Goal: Information Seeking & Learning: Check status

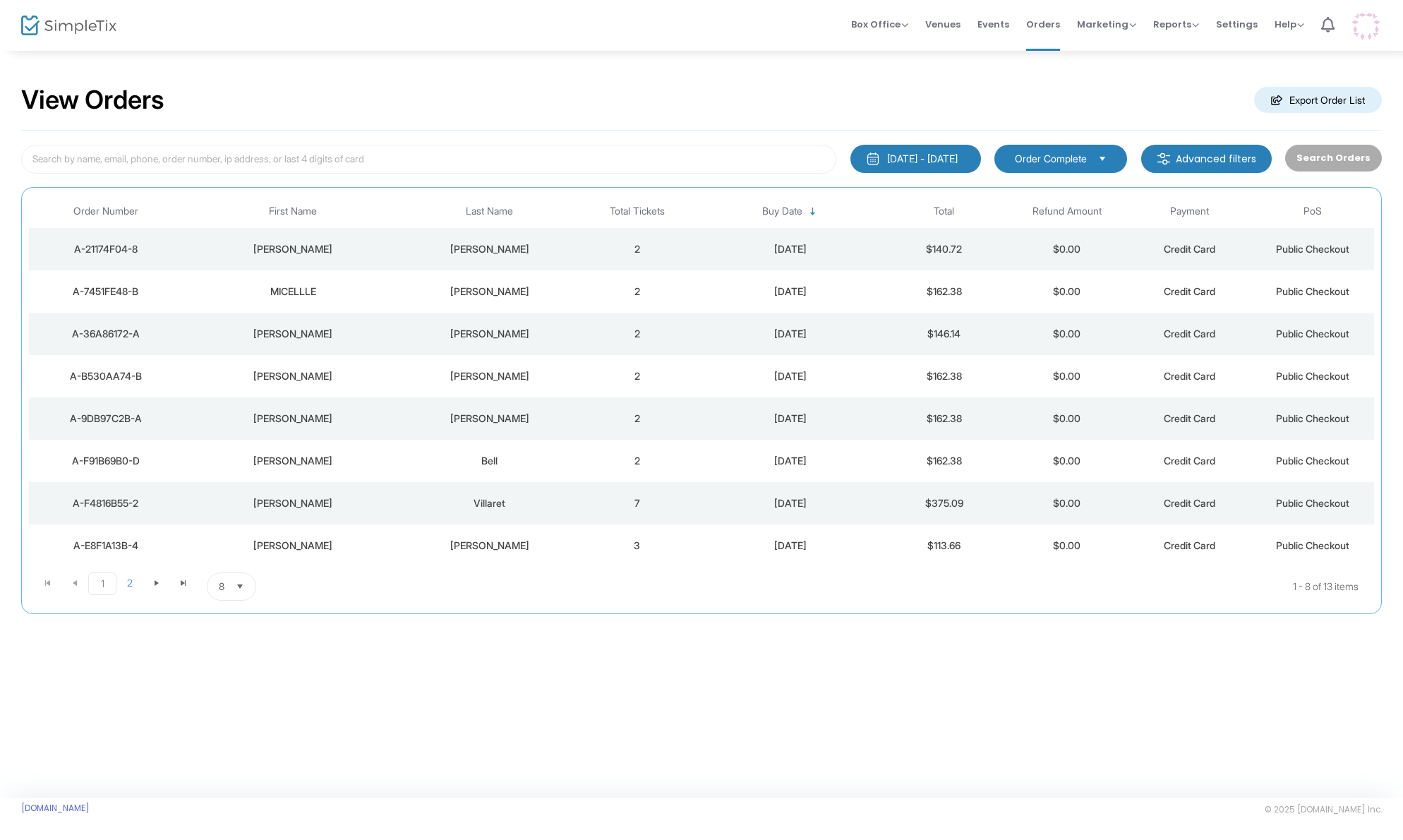
click at [303, 250] on div "[PERSON_NAME]" at bounding box center [293, 250] width 214 height 14
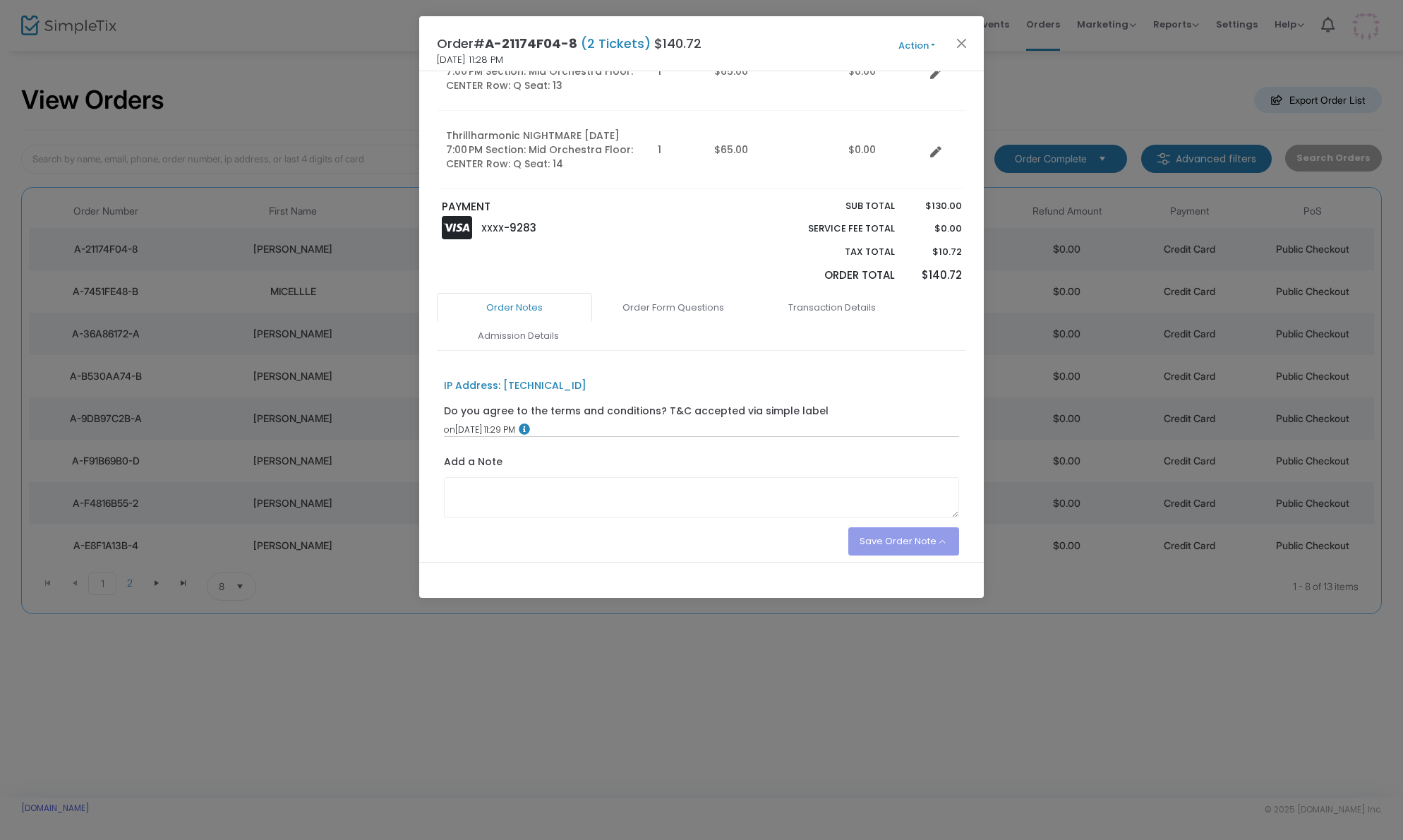
scroll to position [211, 0]
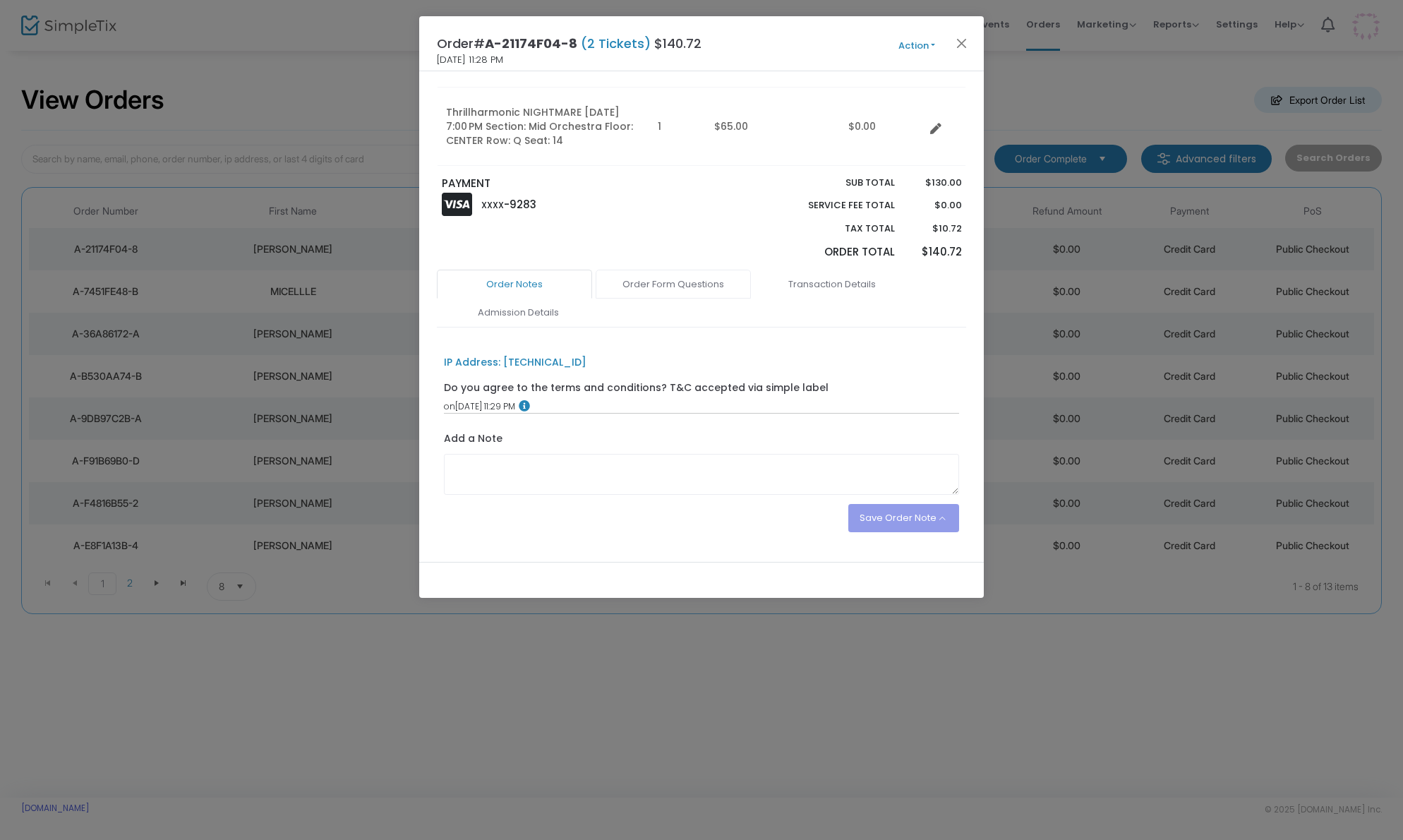
click at [682, 286] on link "Order Form Questions" at bounding box center [673, 284] width 155 height 29
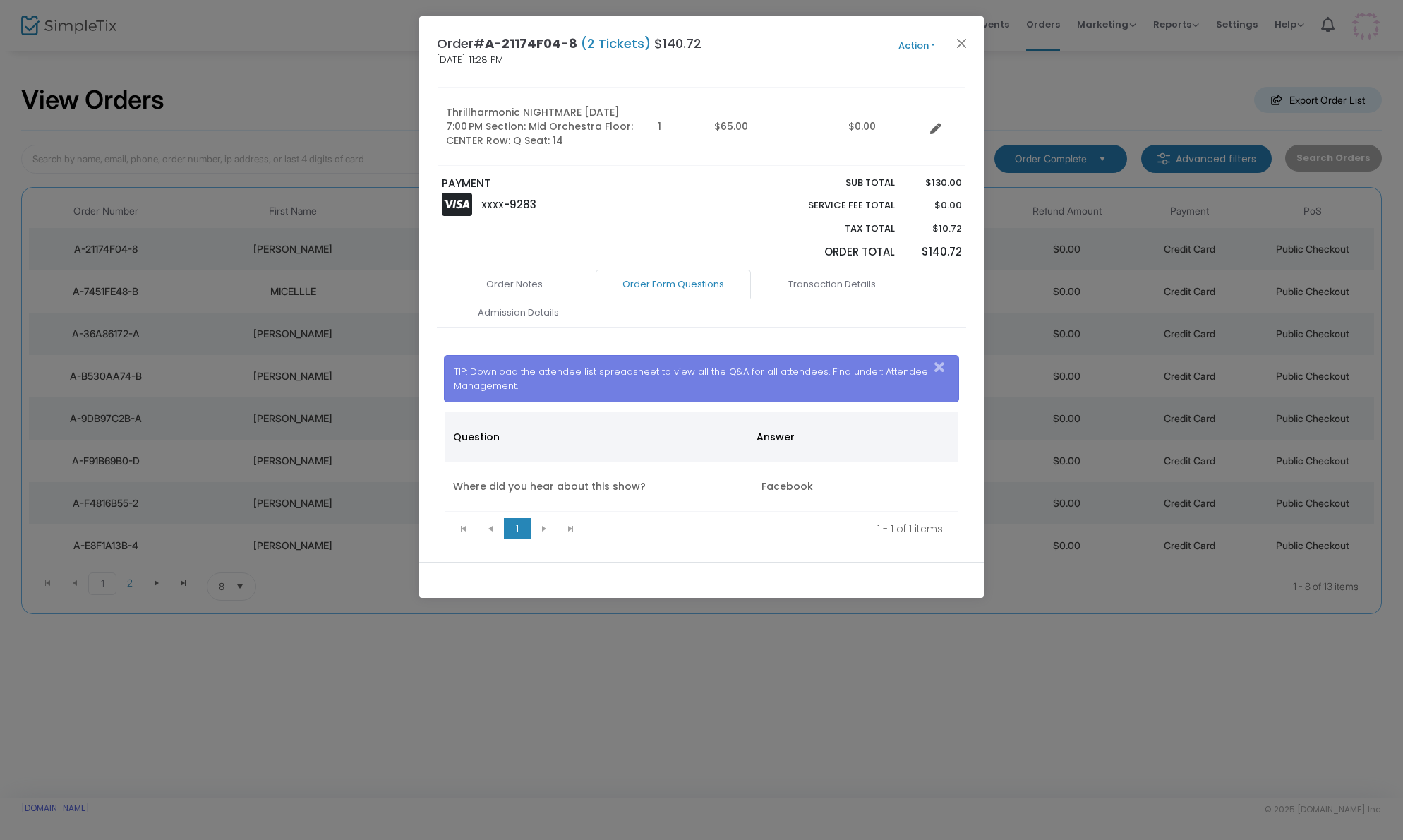
scroll to position [245, 0]
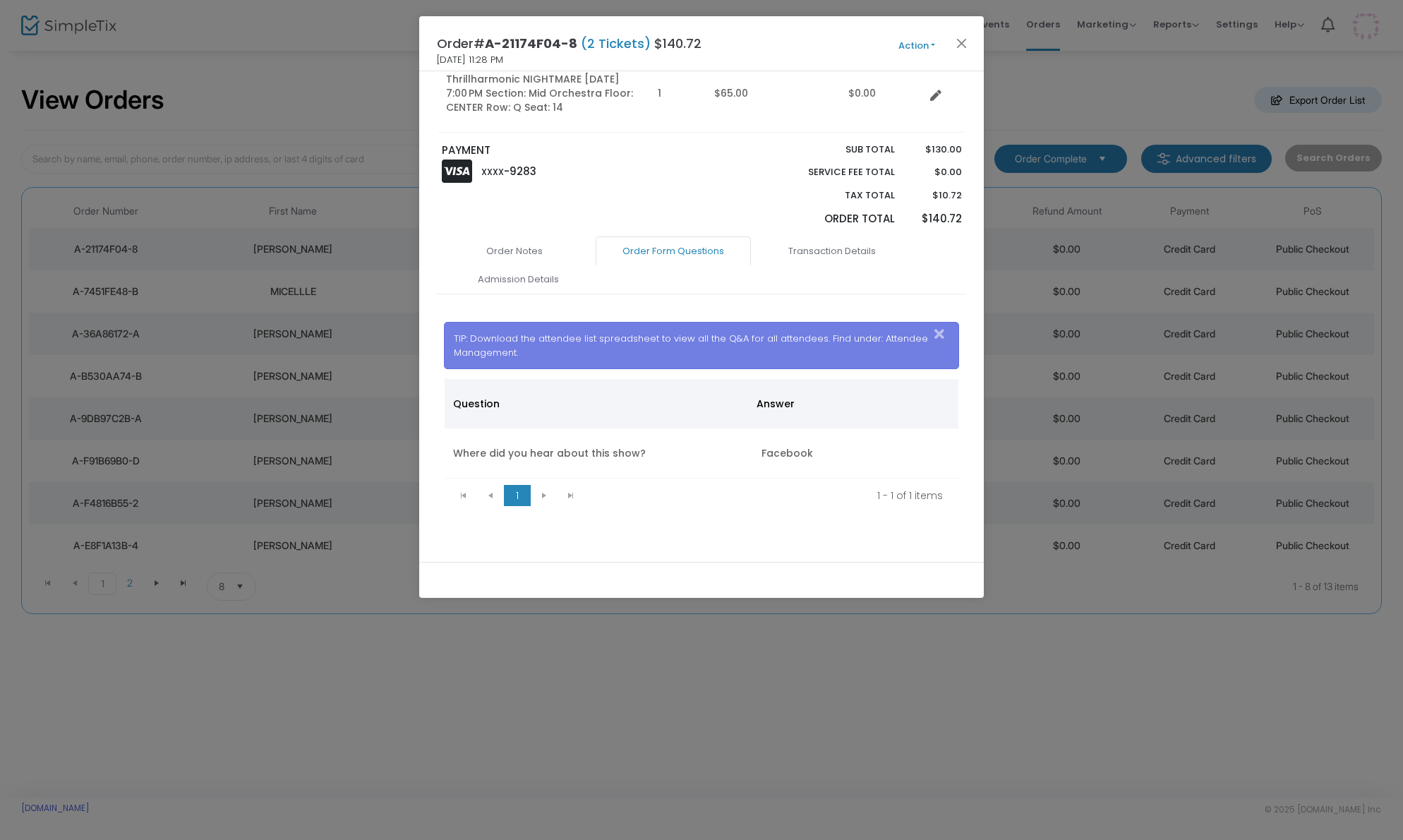
click at [294, 257] on ngb-modal-window "Order# A-21174F04-8 (2 Tickets) $140.72 [DATE] 11:28 PM Action Mark Admitted Ed…" at bounding box center [702, 420] width 1403 height 840
click at [961, 40] on button "Close" at bounding box center [963, 43] width 19 height 19
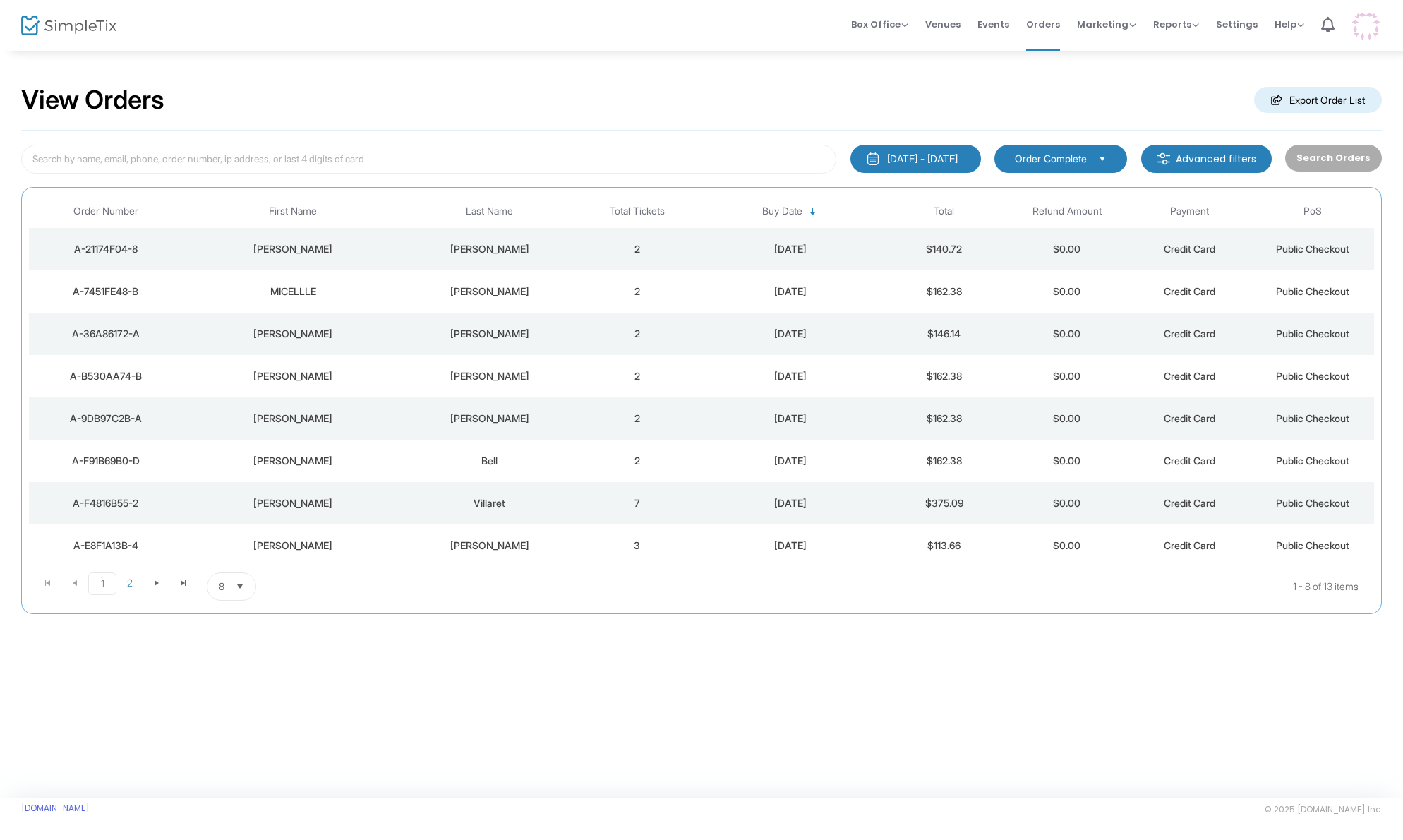
click at [422, 290] on div "[PERSON_NAME]" at bounding box center [490, 291] width 165 height 14
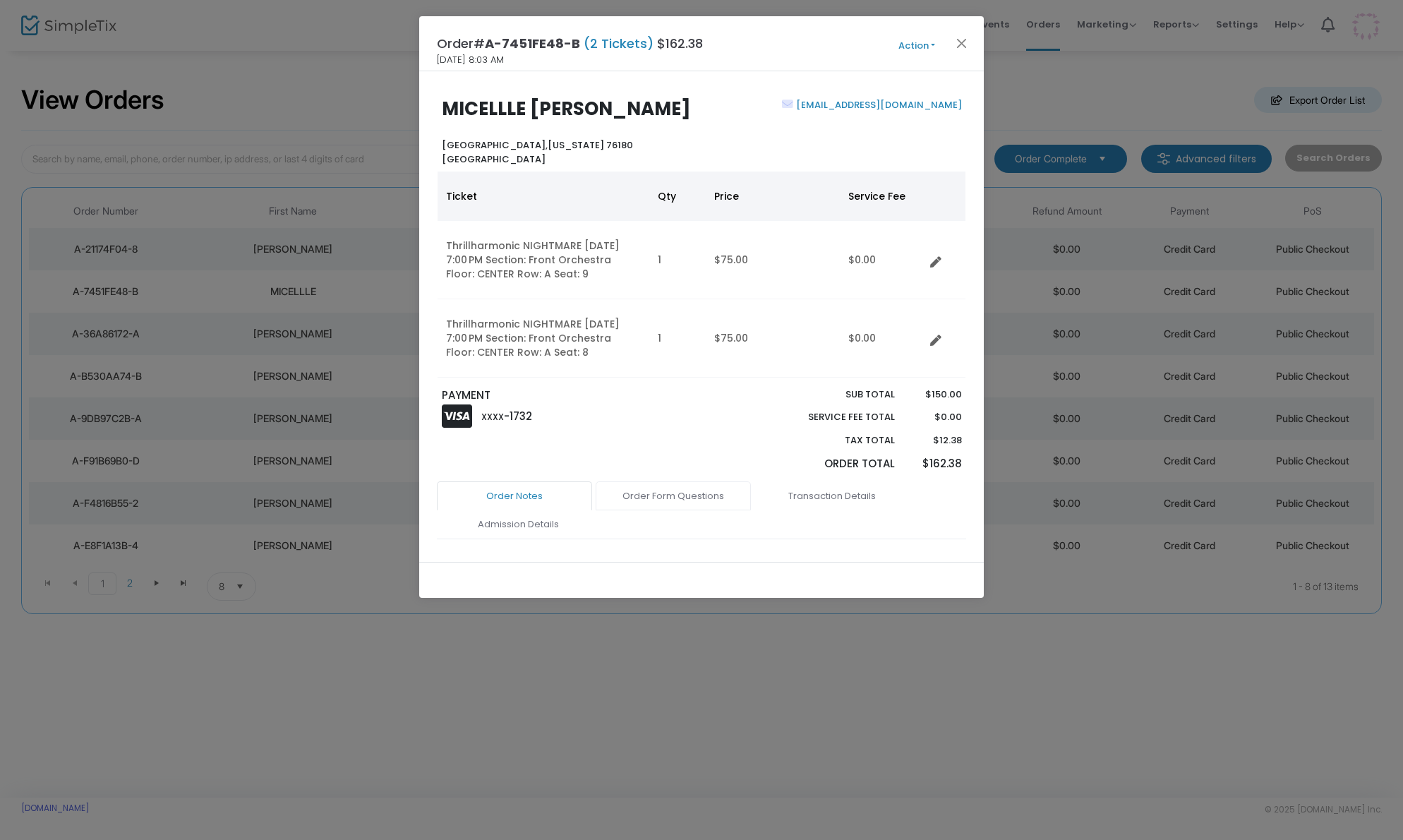
click at [675, 498] on link "Order Form Questions" at bounding box center [673, 496] width 155 height 29
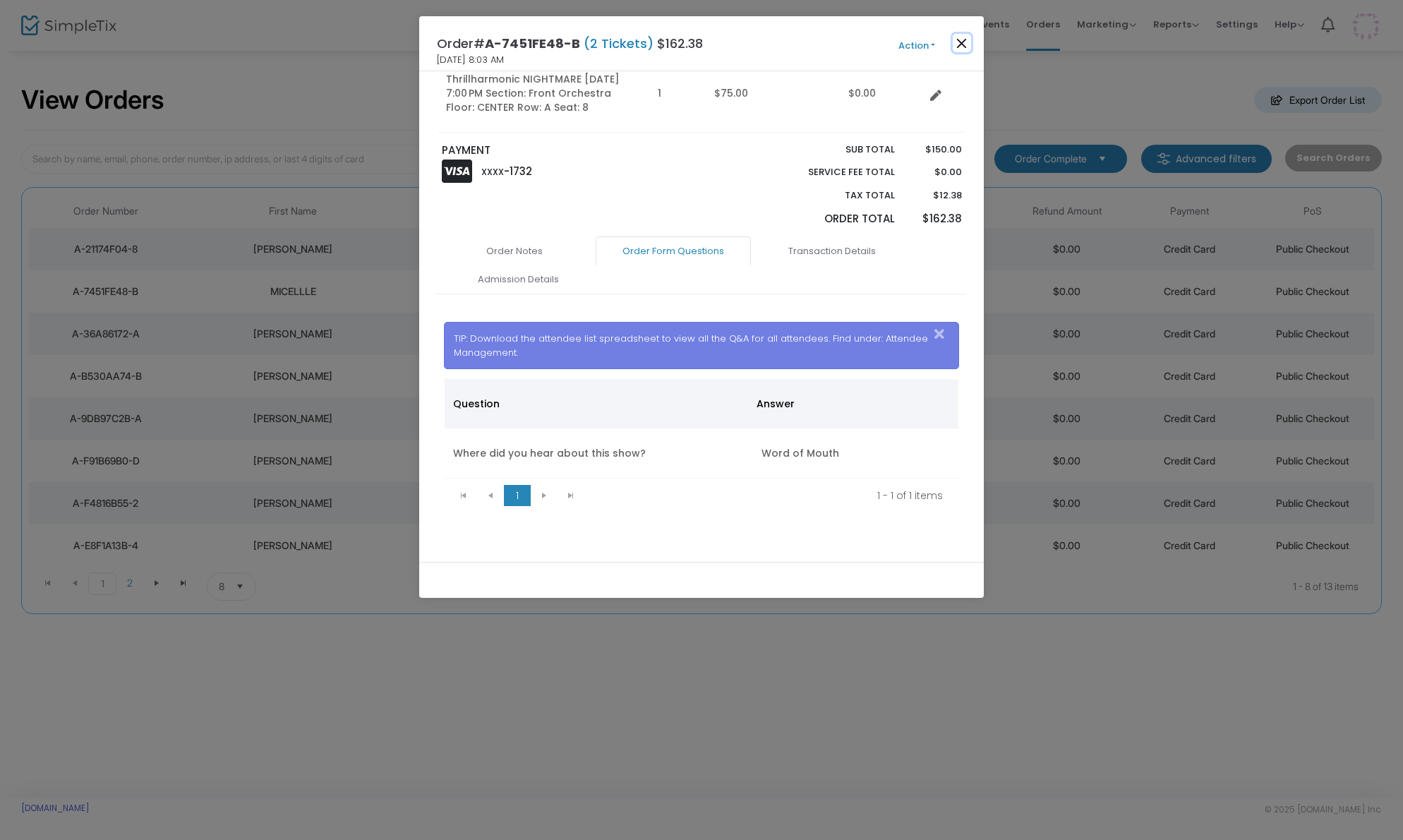
click at [959, 45] on button "Close" at bounding box center [963, 43] width 19 height 19
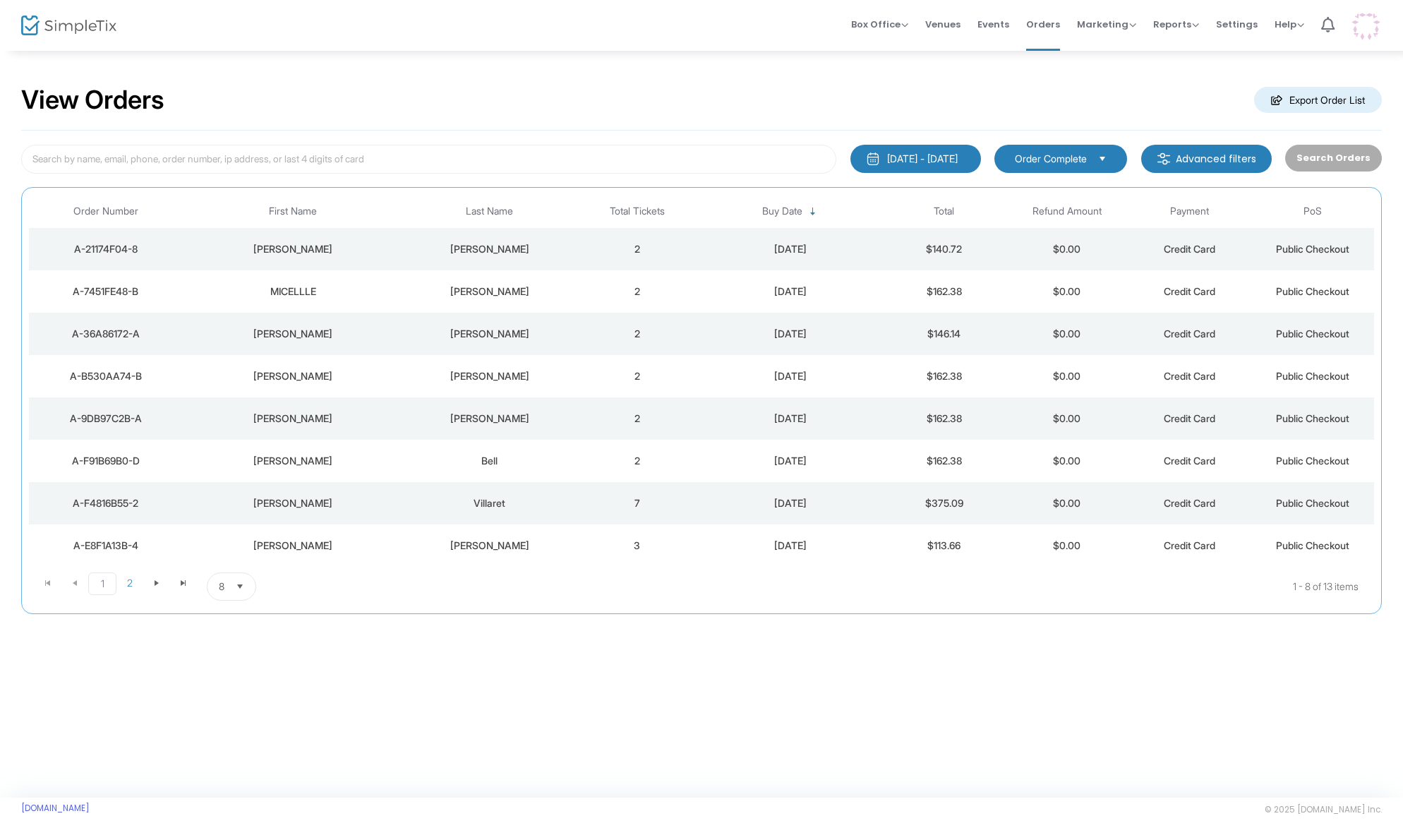
click at [425, 501] on div "Villaret" at bounding box center [490, 503] width 165 height 14
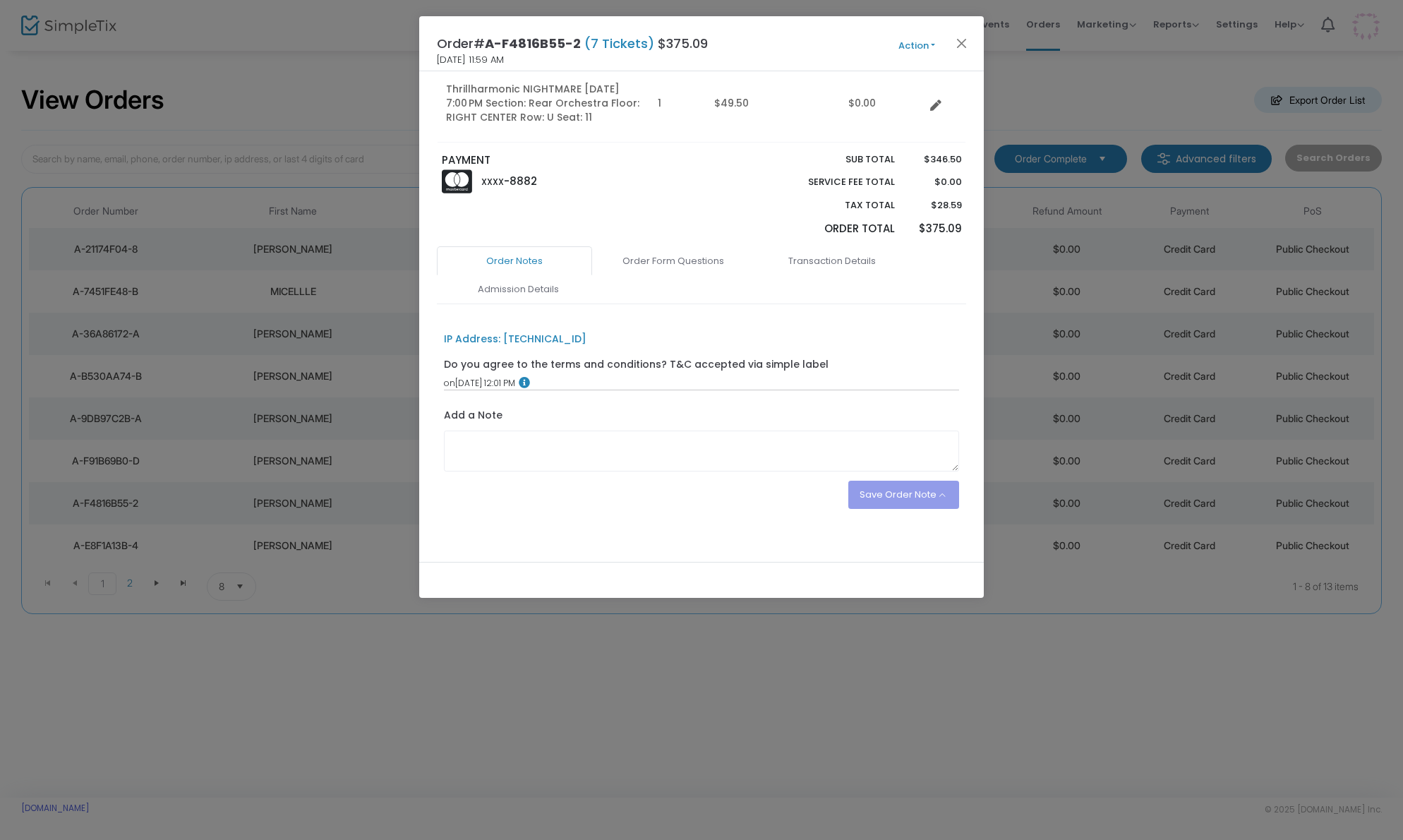
scroll to position [637, 0]
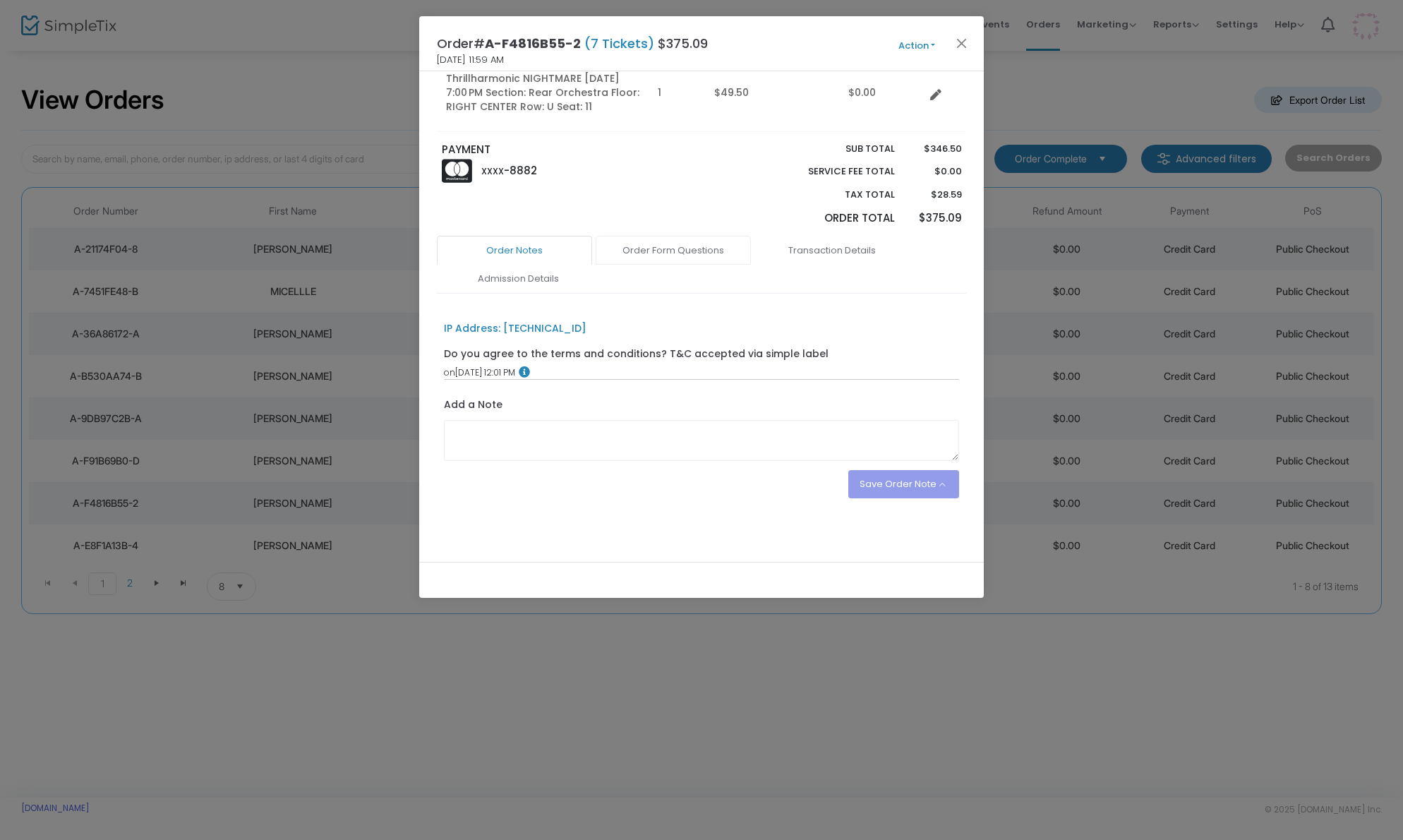
click at [671, 250] on link "Order Form Questions" at bounding box center [673, 250] width 155 height 29
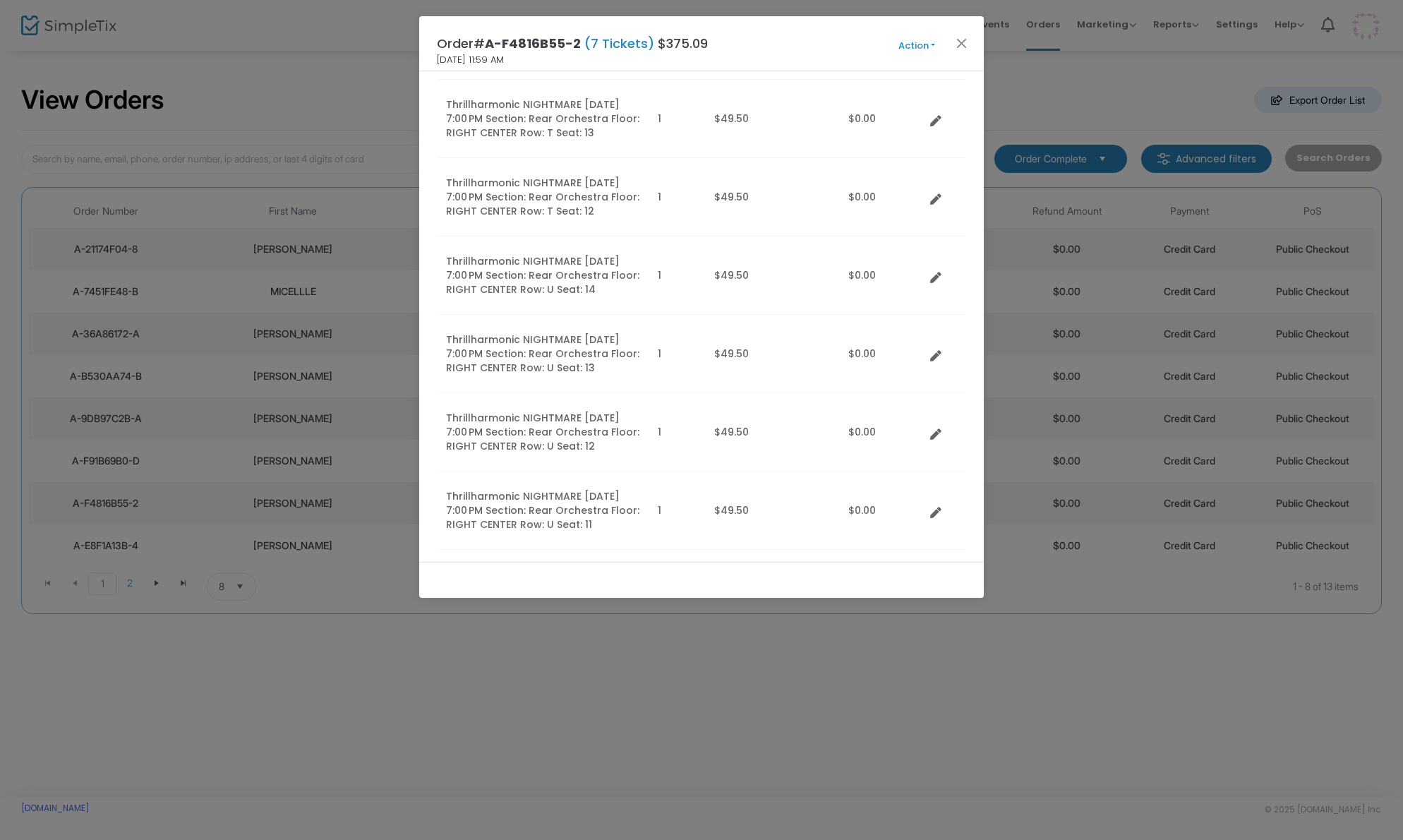
scroll to position [0, 0]
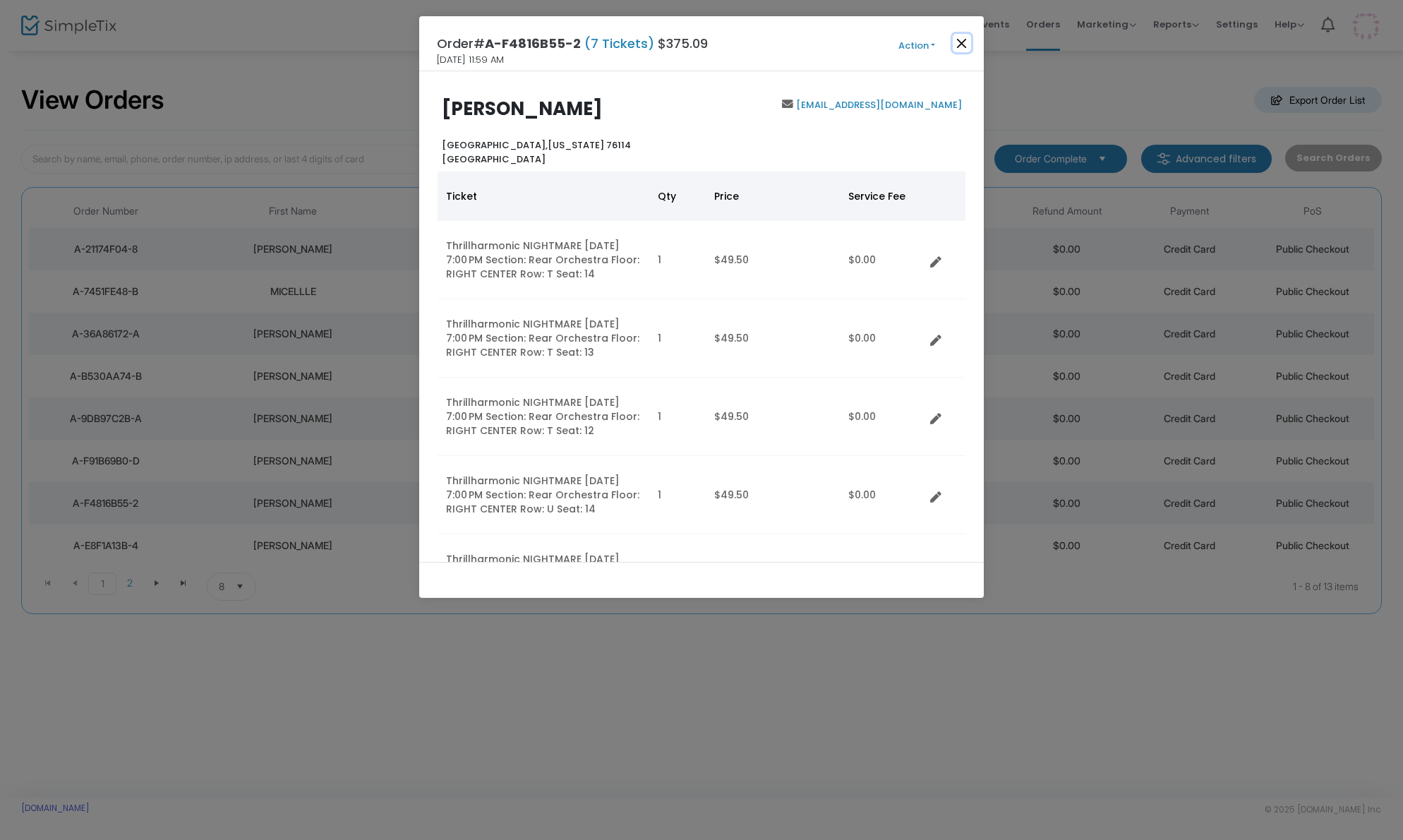
click at [966, 47] on button "Close" at bounding box center [963, 43] width 19 height 19
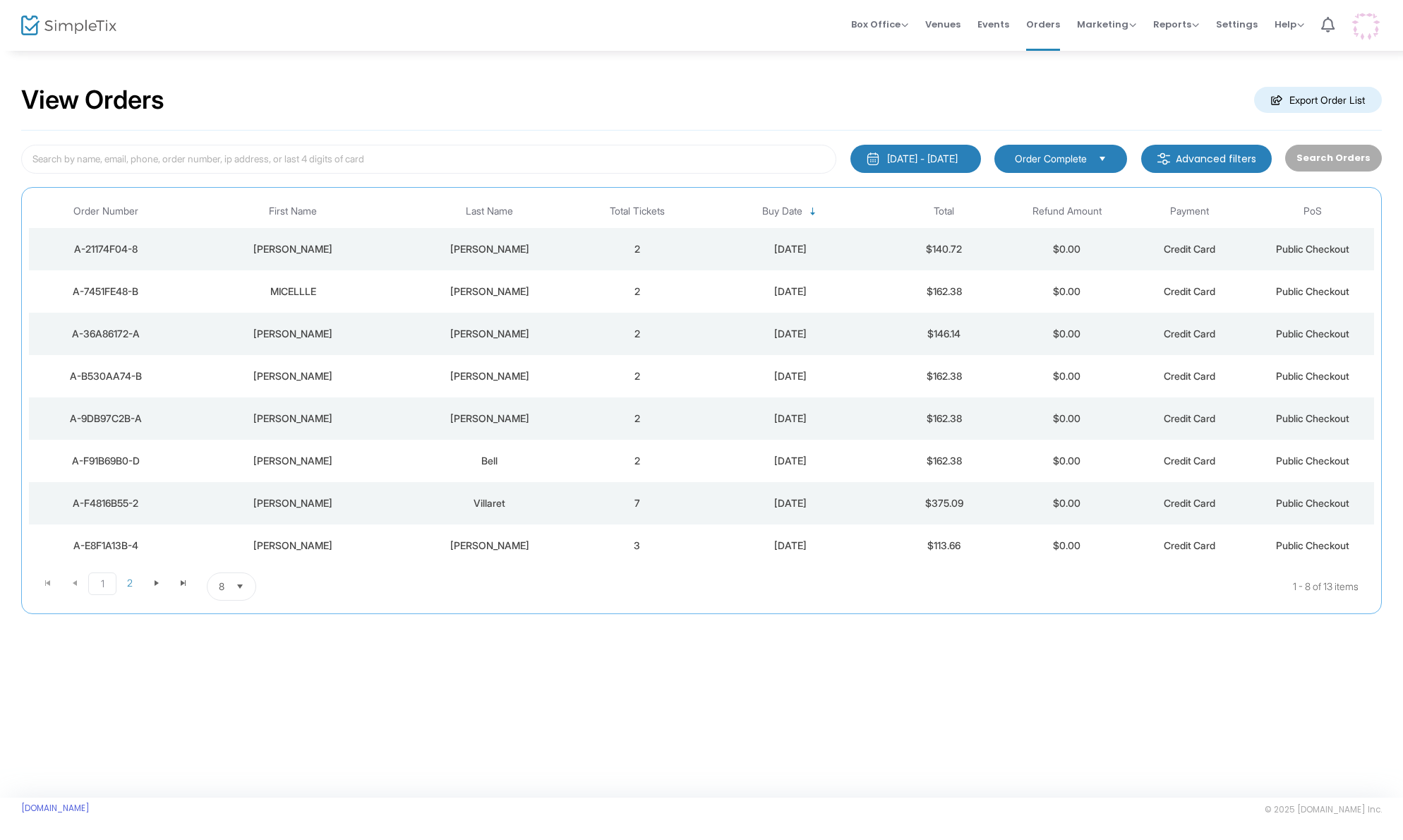
click at [399, 547] on div "[PERSON_NAME]" at bounding box center [293, 546] width 214 height 14
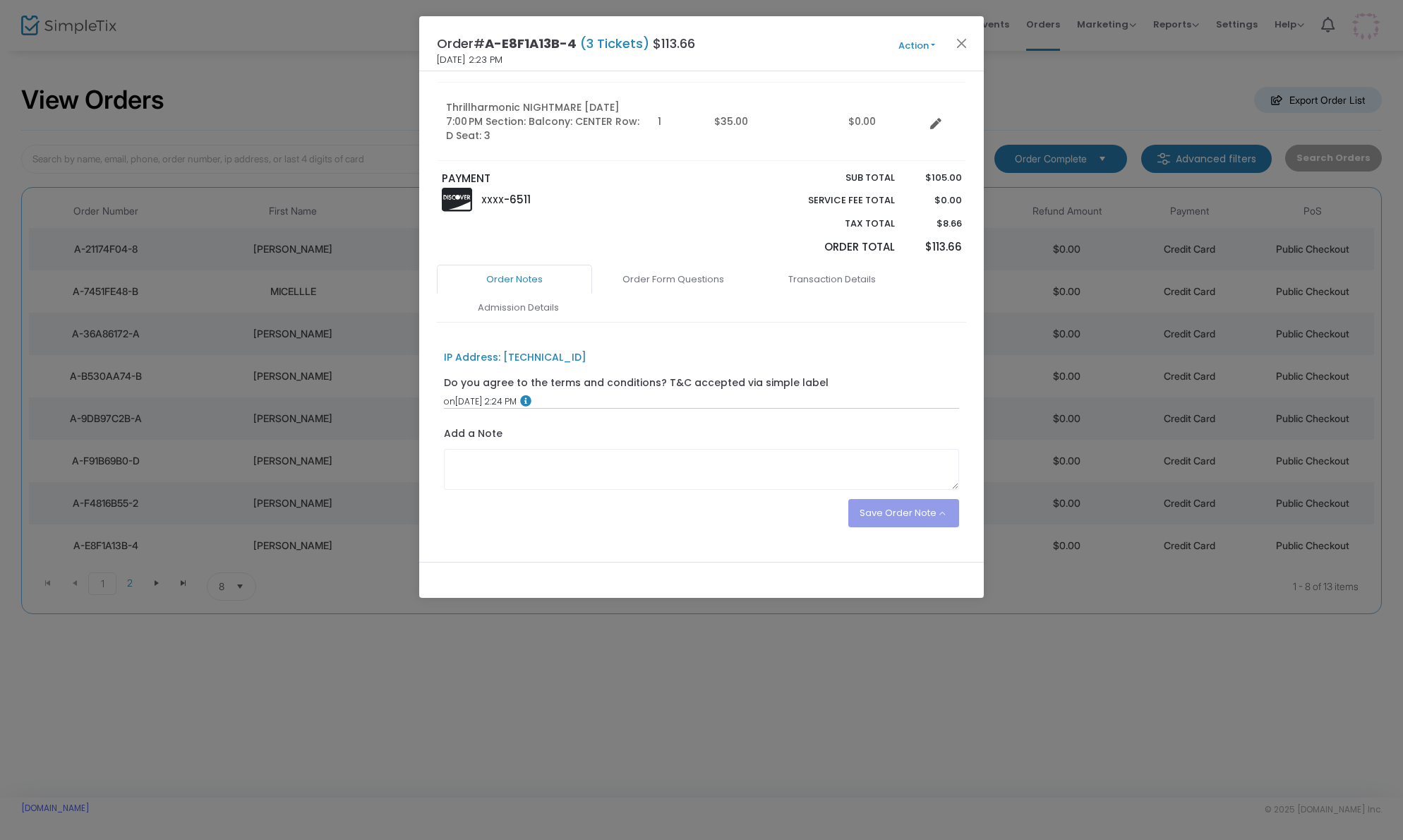
scroll to position [324, 0]
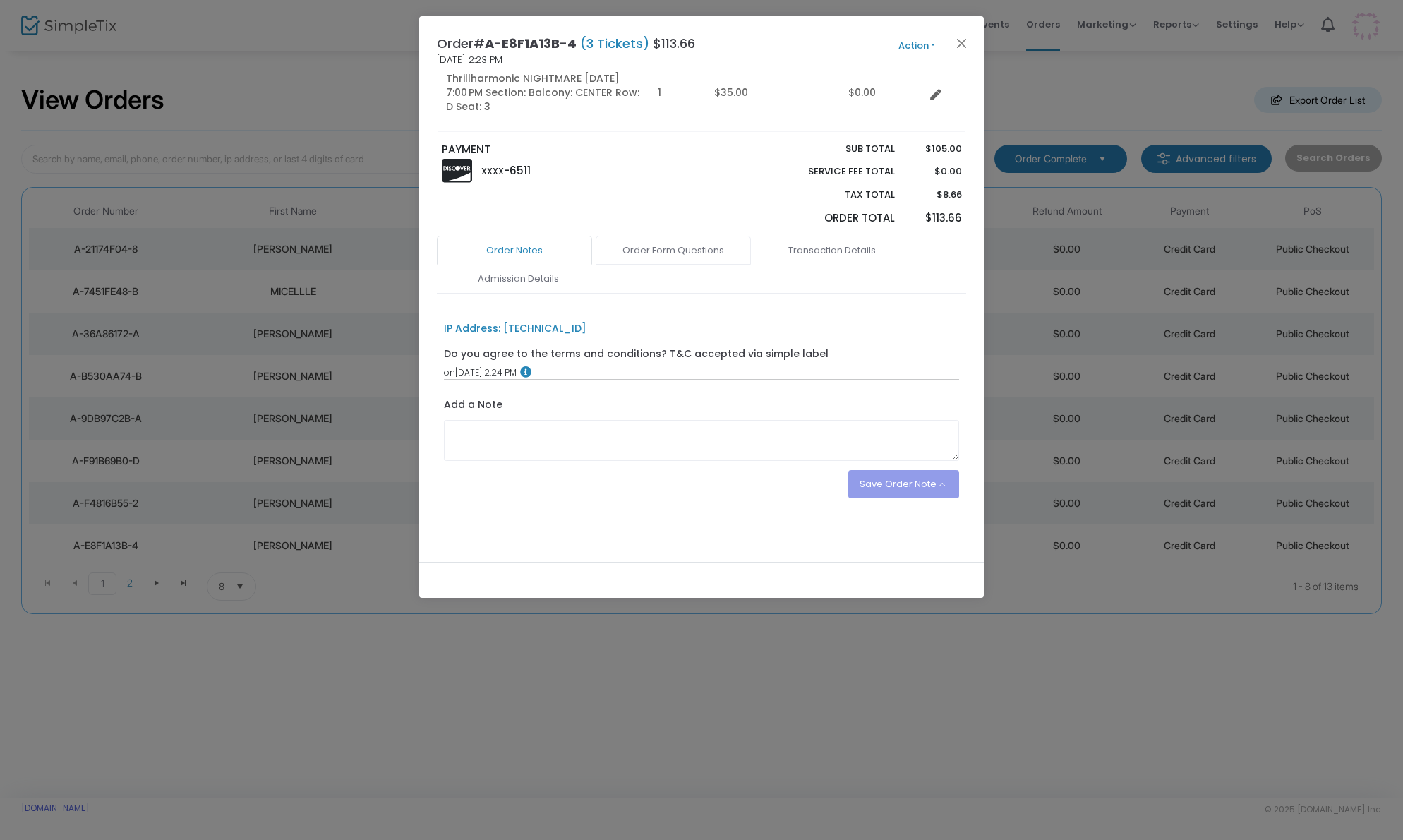
click at [682, 251] on link "Order Form Questions" at bounding box center [673, 250] width 155 height 29
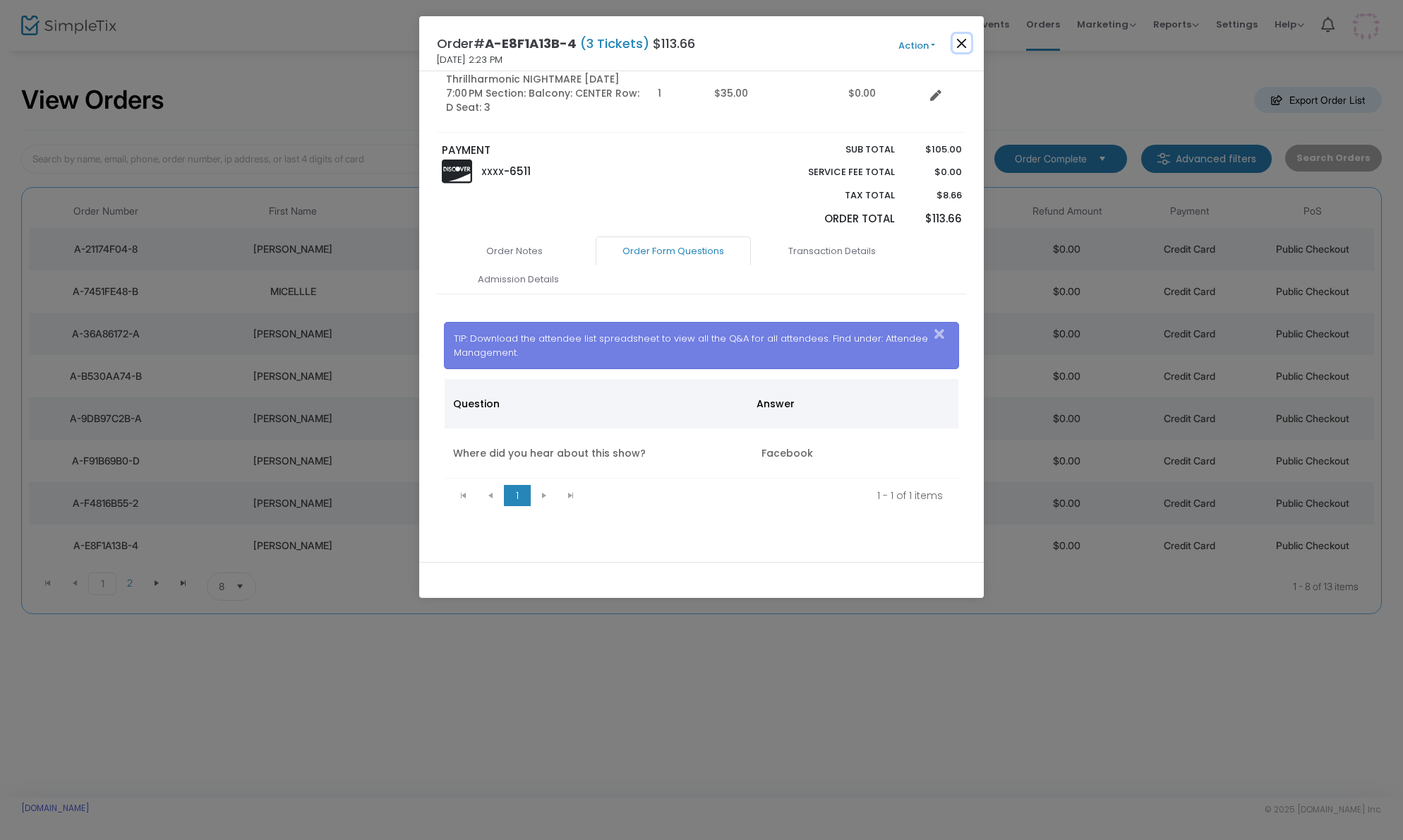
click at [961, 46] on button "Close" at bounding box center [963, 43] width 19 height 19
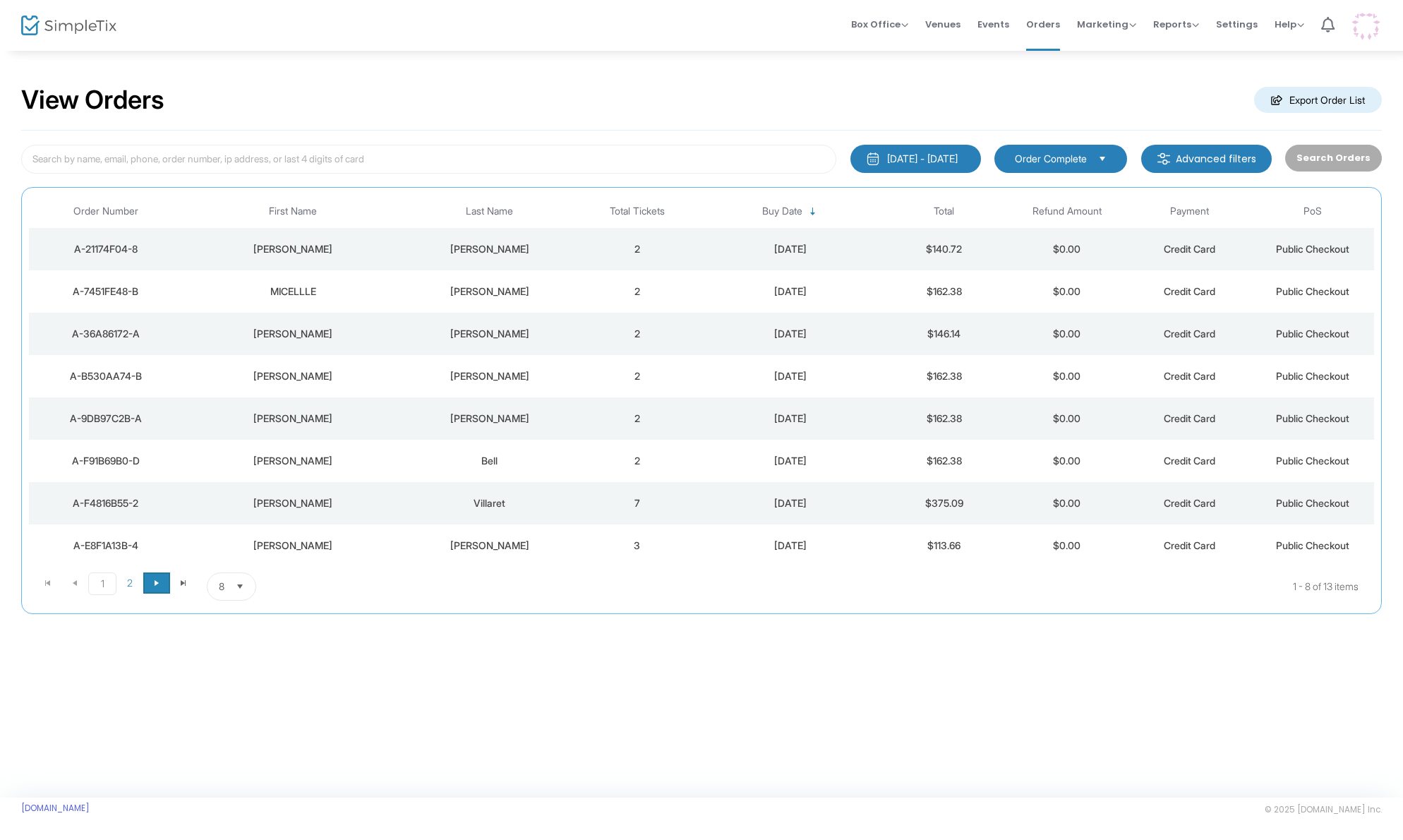
click at [153, 585] on span "Go to the next page" at bounding box center [157, 583] width 12 height 12
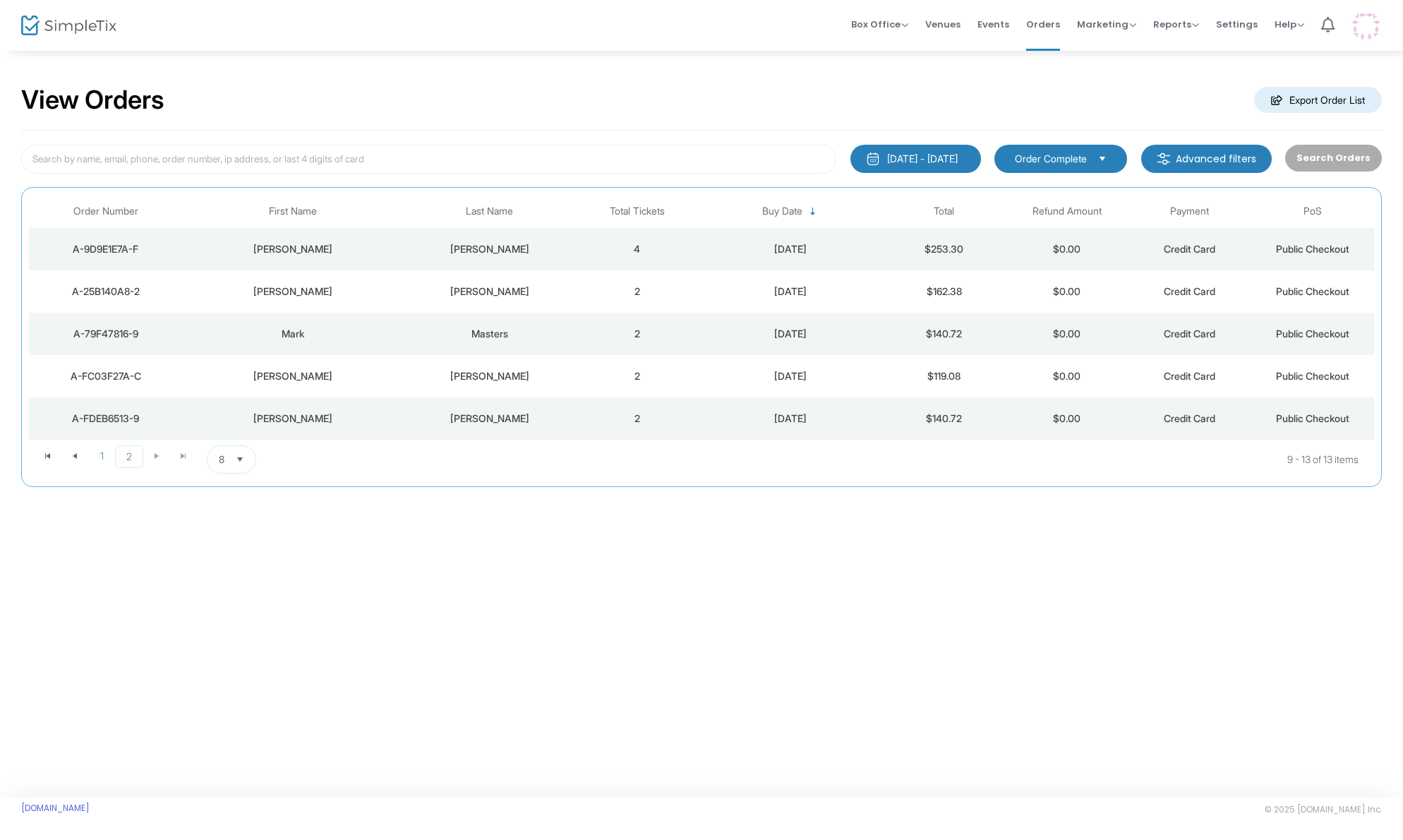
click at [546, 250] on div "[PERSON_NAME]" at bounding box center [490, 250] width 165 height 14
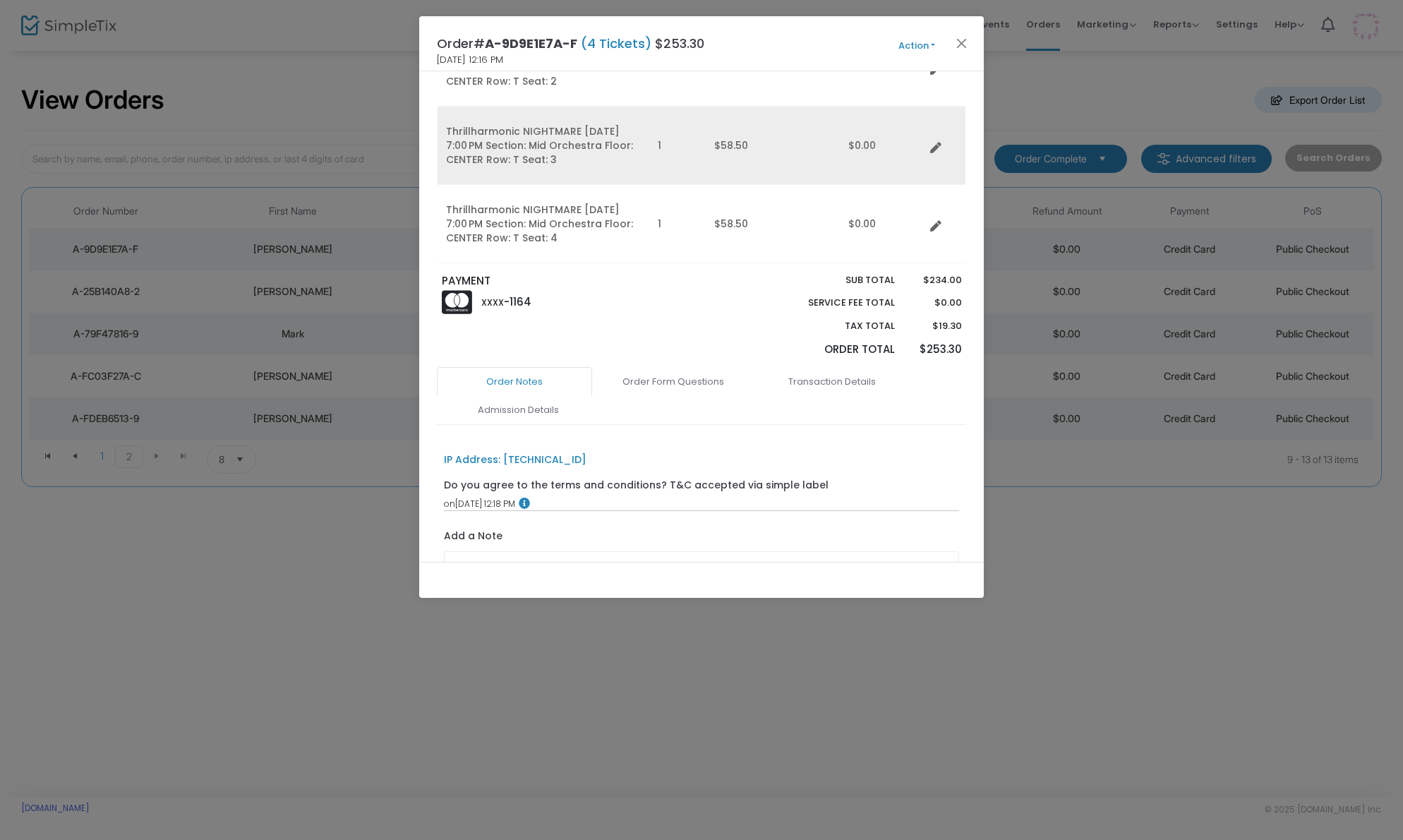
scroll to position [402, 0]
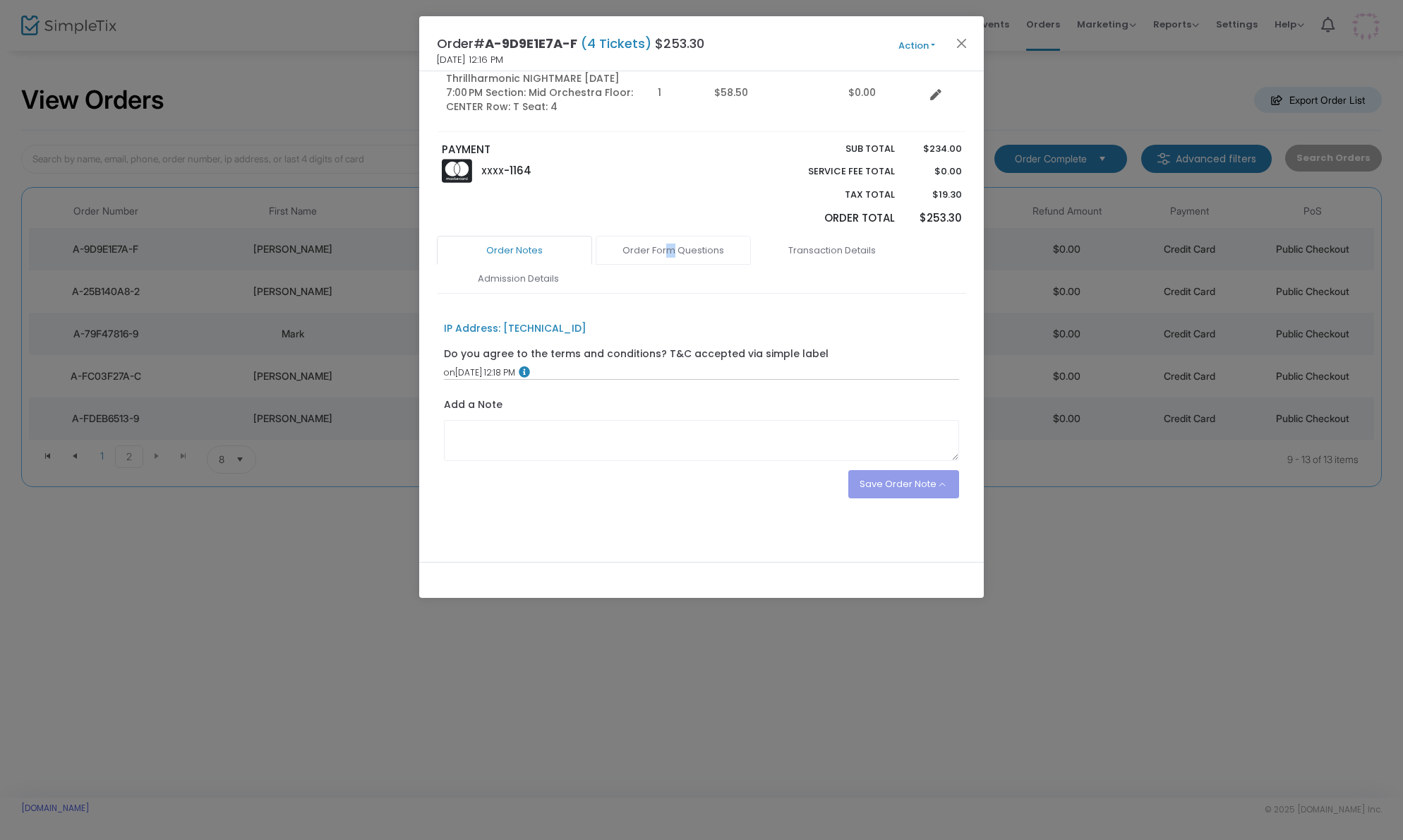
click at [671, 244] on link "Order Form Questions" at bounding box center [673, 250] width 155 height 29
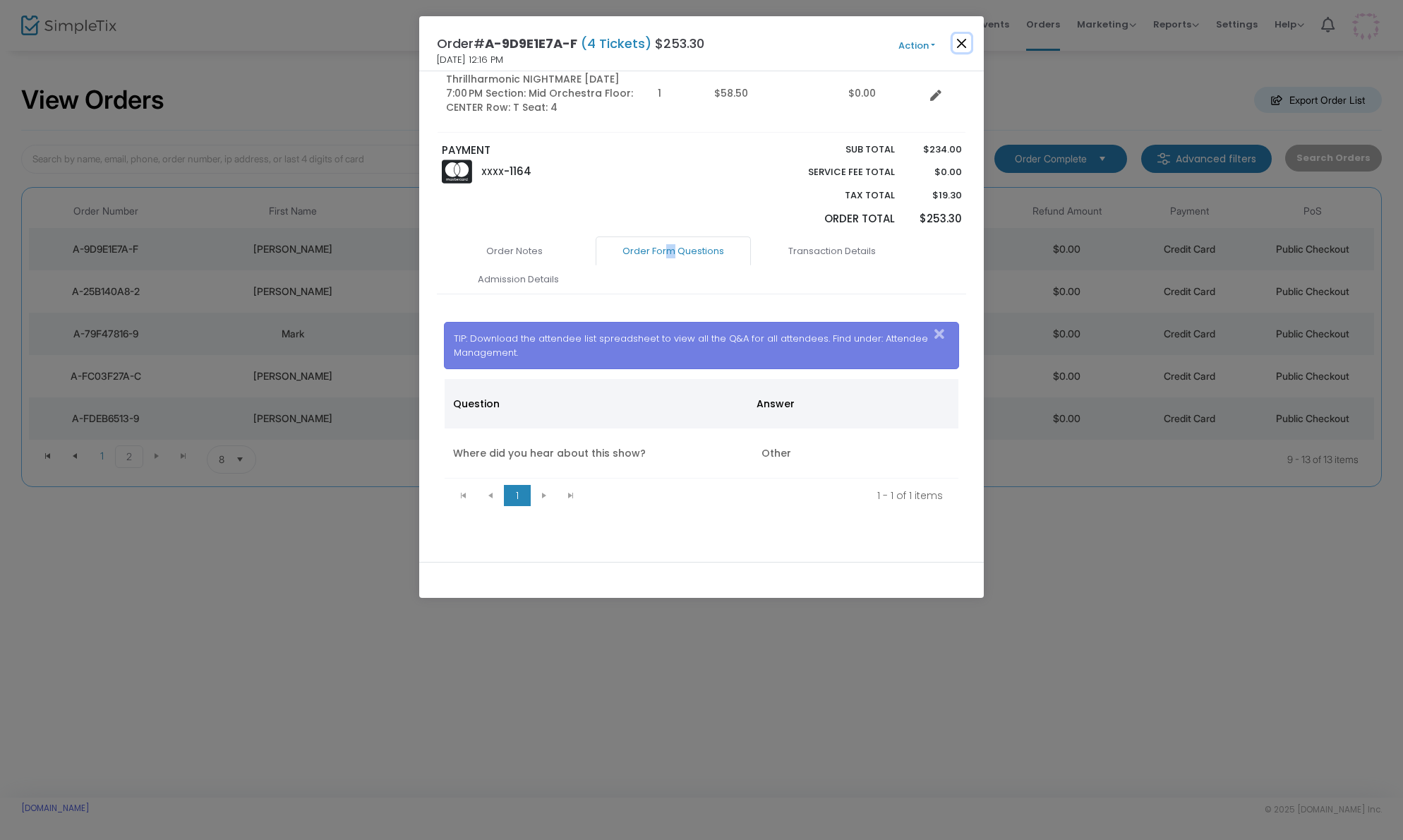
click at [962, 45] on button "Close" at bounding box center [963, 43] width 19 height 19
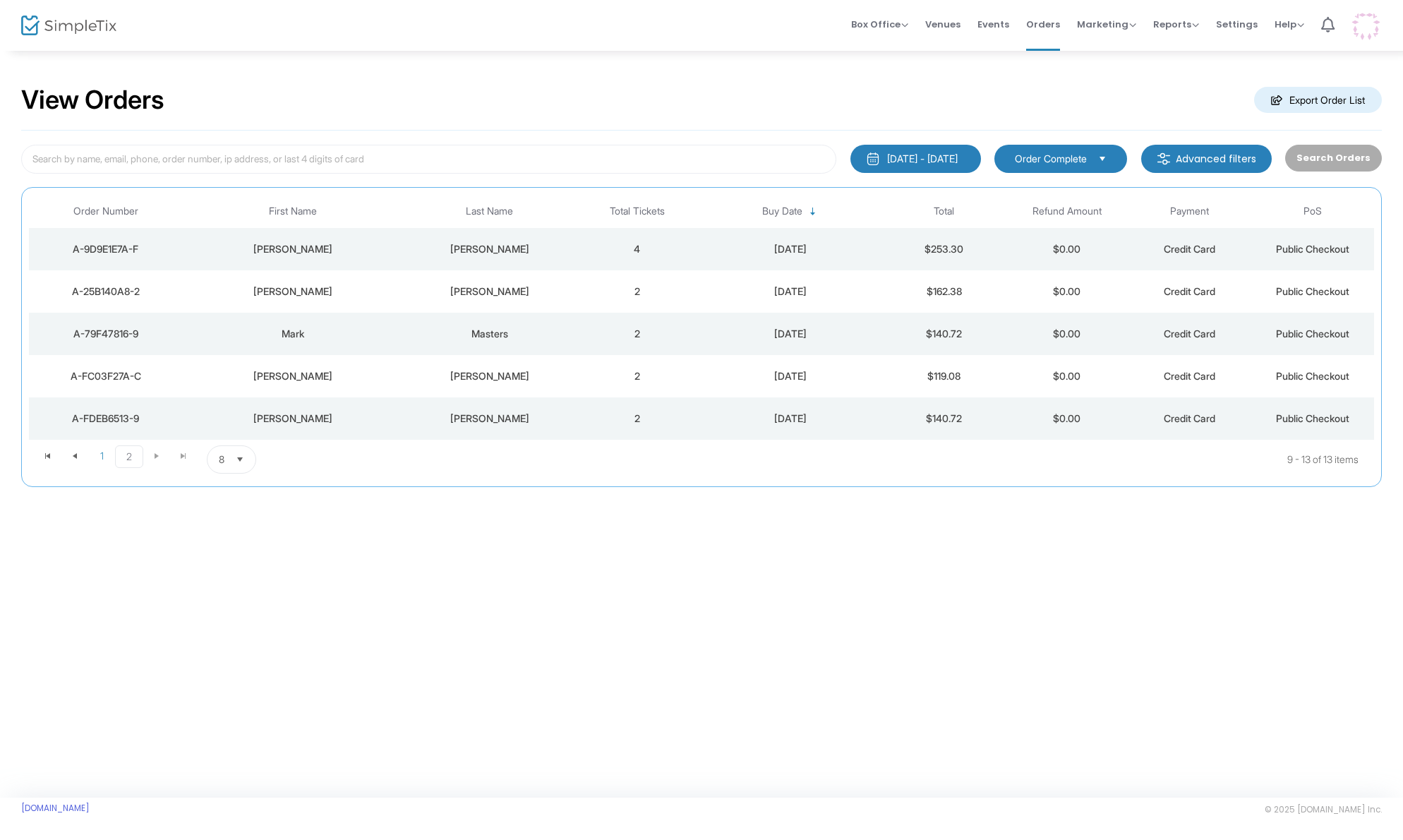
click at [529, 297] on div "[PERSON_NAME]" at bounding box center [490, 291] width 165 height 14
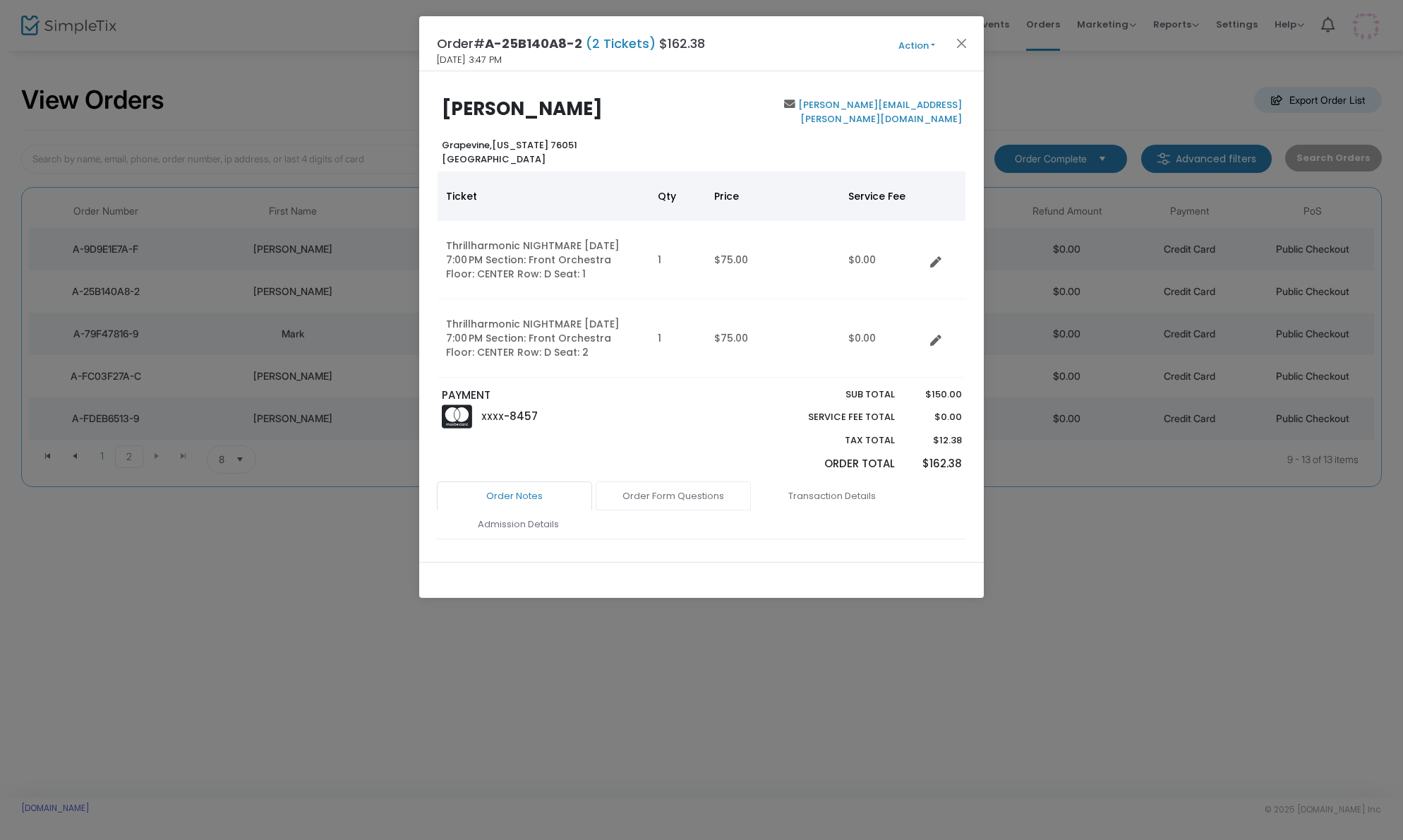
click at [689, 496] on link "Order Form Questions" at bounding box center [673, 496] width 155 height 29
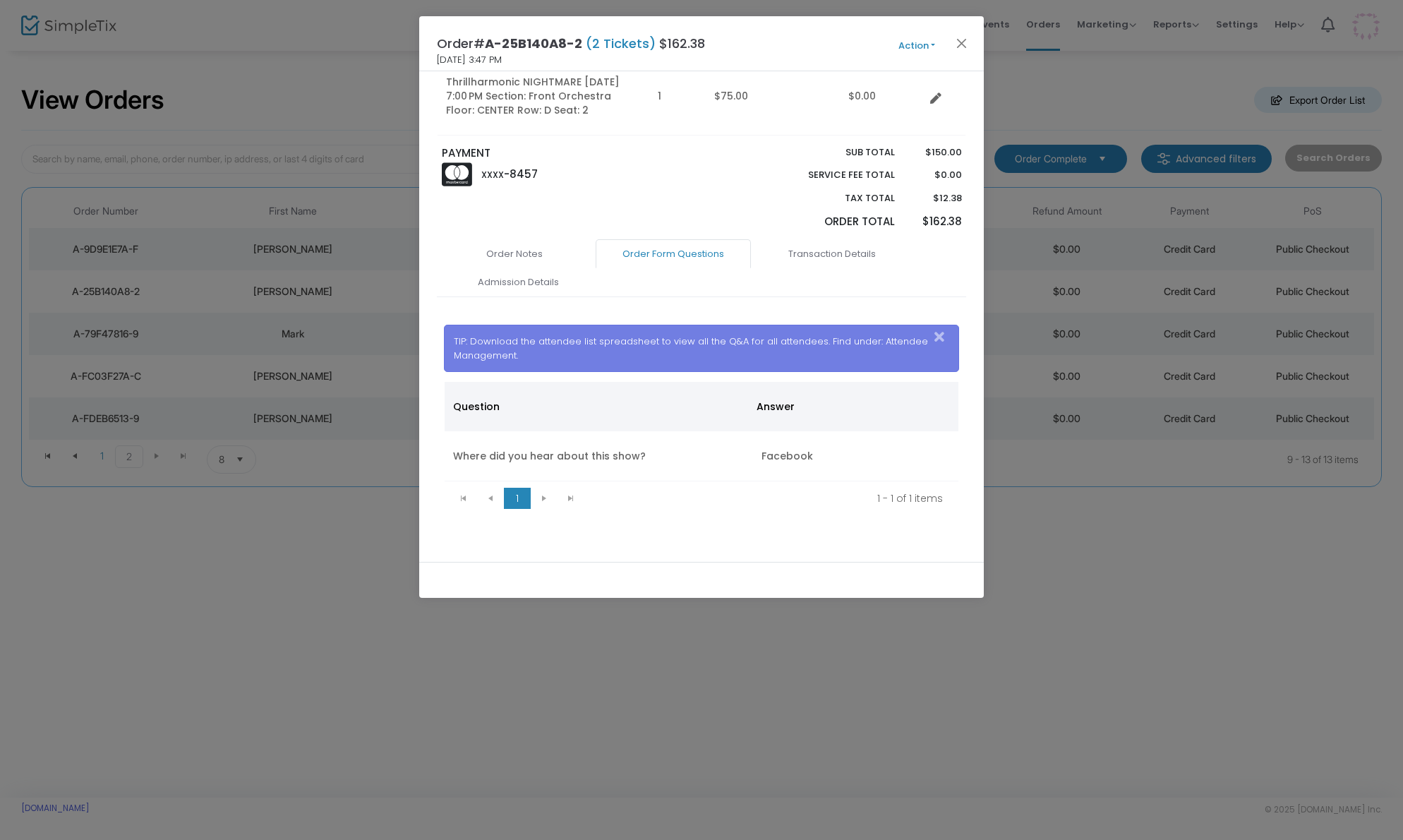
scroll to position [245, 0]
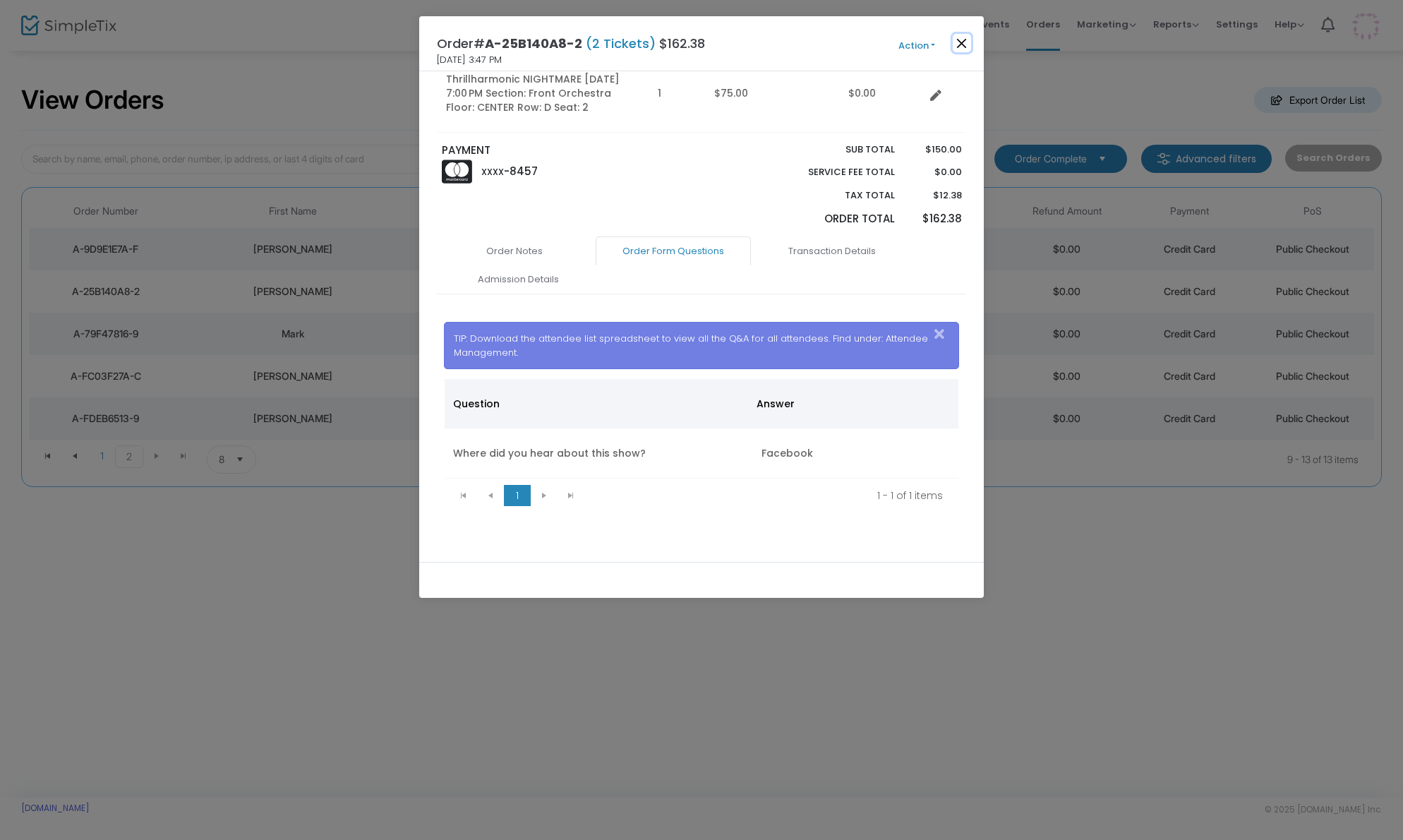
click at [963, 43] on button "Close" at bounding box center [963, 43] width 19 height 19
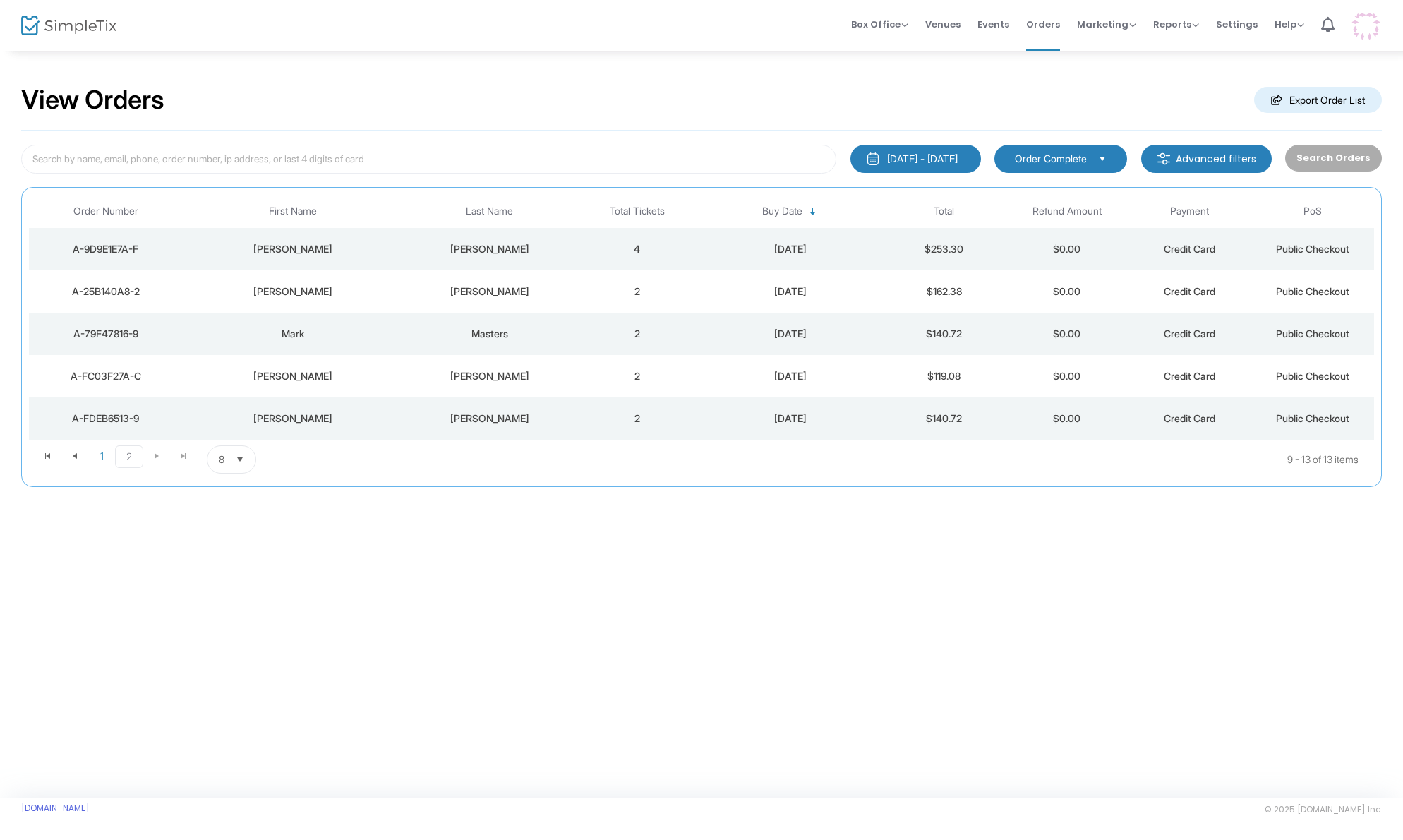
click at [422, 341] on td "Masters" at bounding box center [489, 334] width 172 height 42
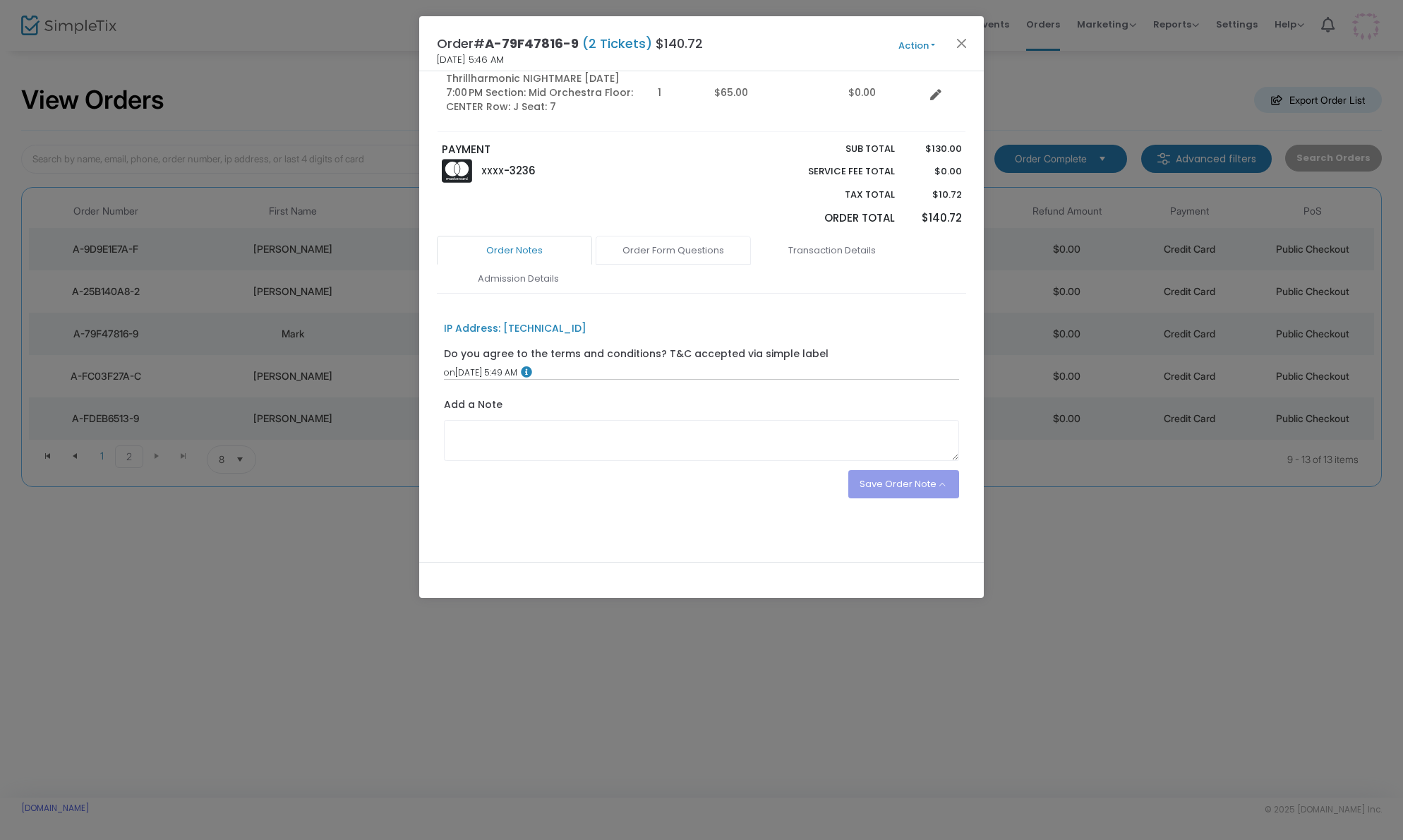
click at [674, 244] on link "Order Form Questions" at bounding box center [673, 250] width 155 height 29
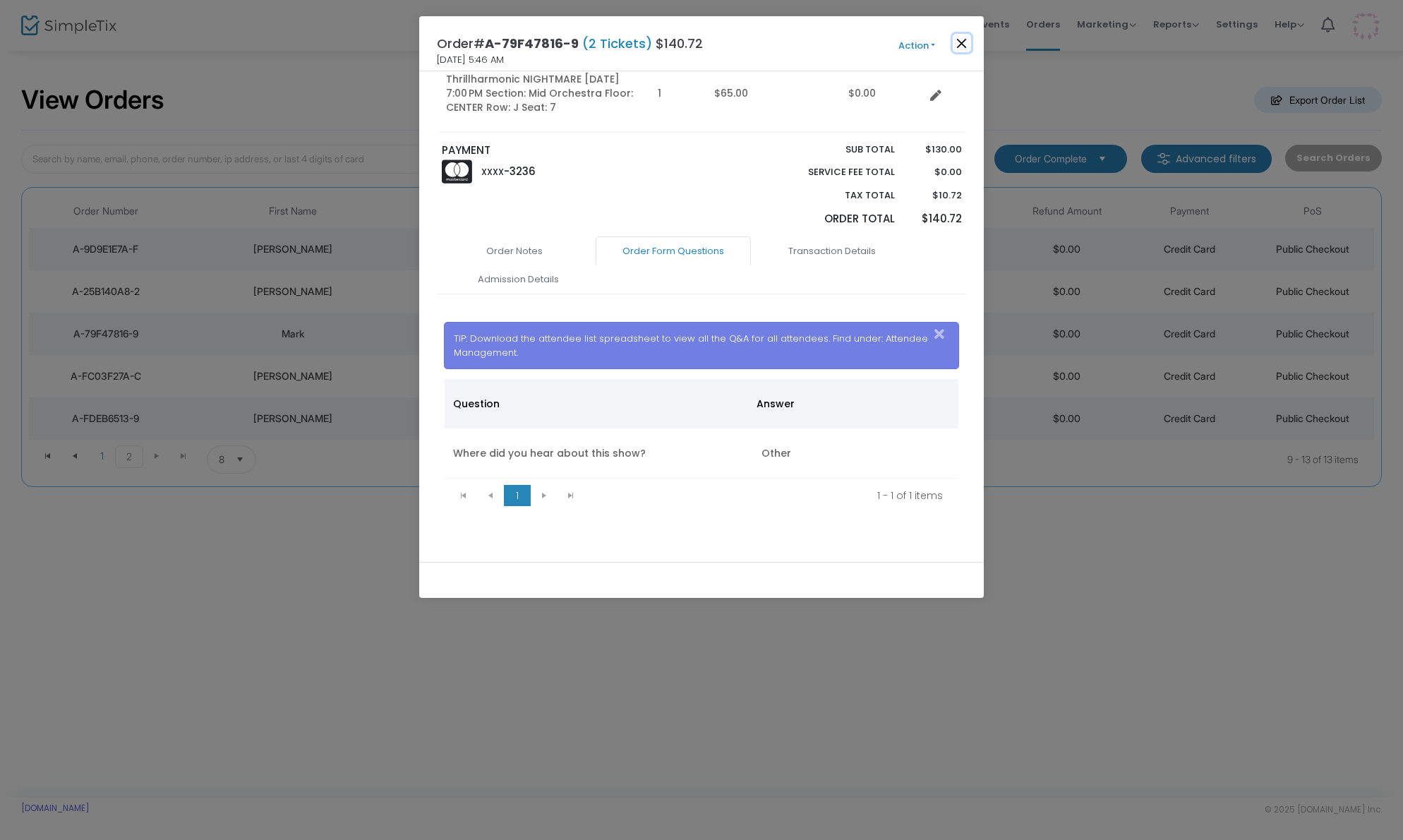
click at [965, 42] on button "Close" at bounding box center [963, 43] width 19 height 19
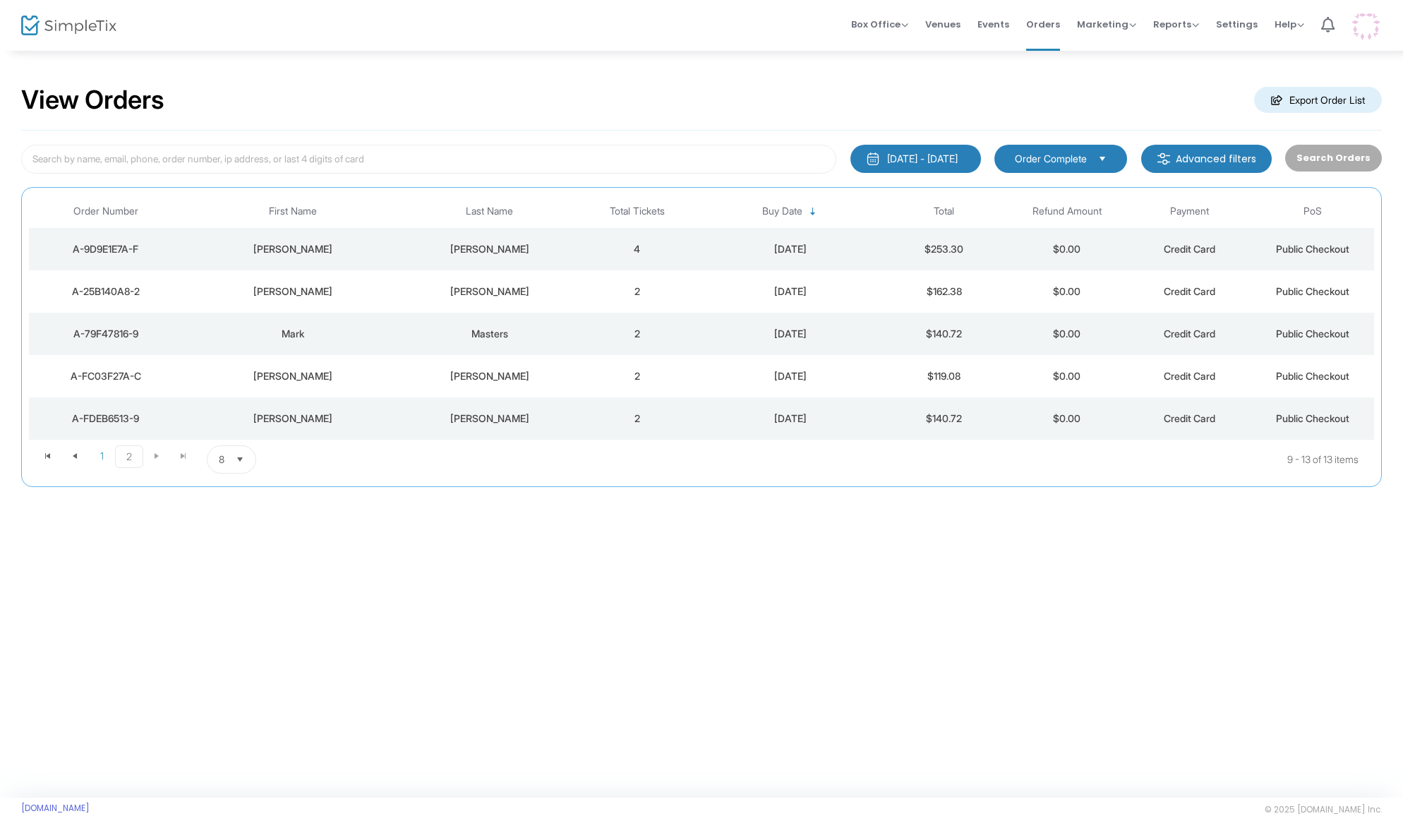
click at [409, 381] on div "[PERSON_NAME]" at bounding box center [490, 376] width 165 height 14
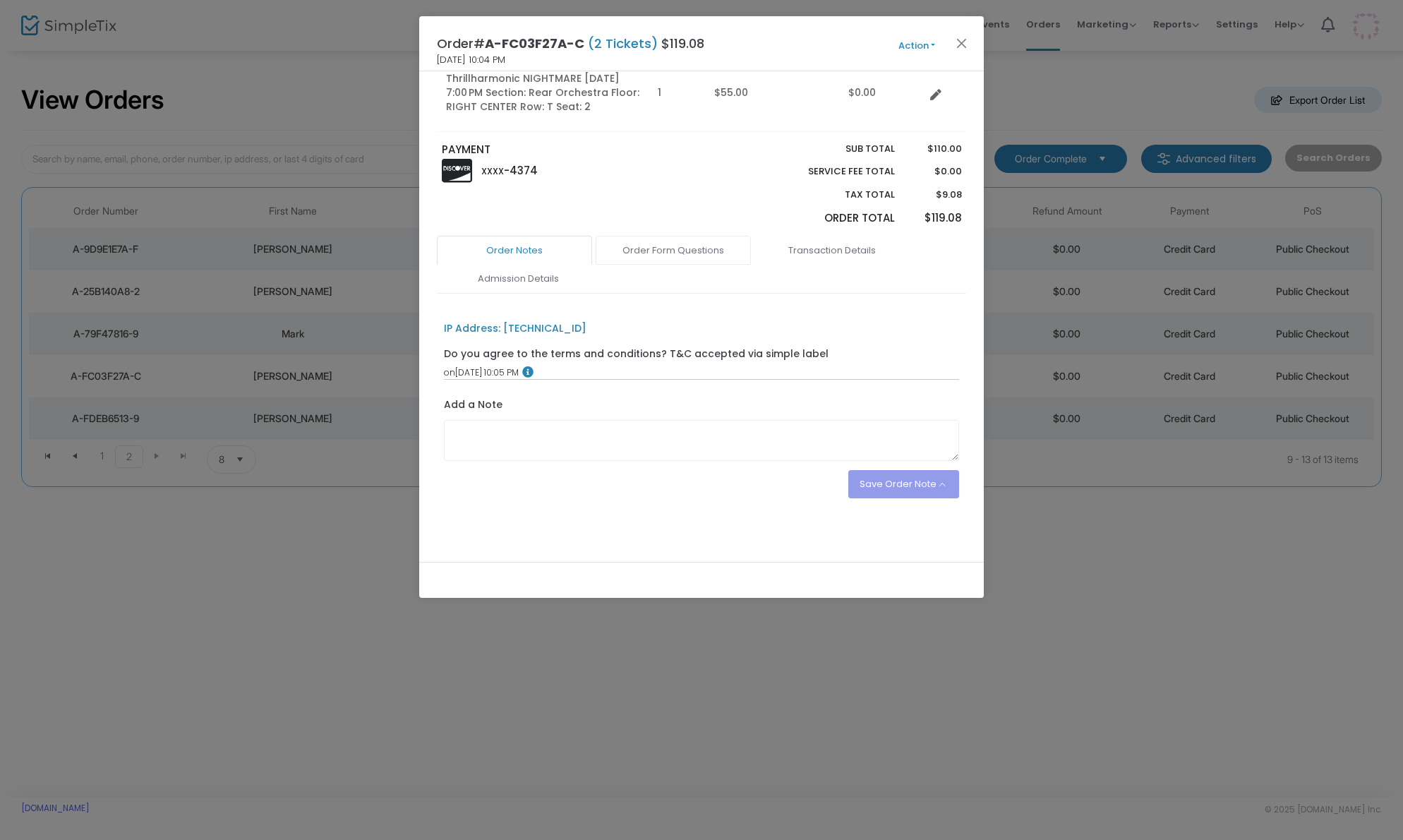
click at [687, 247] on link "Order Form Questions" at bounding box center [673, 250] width 155 height 29
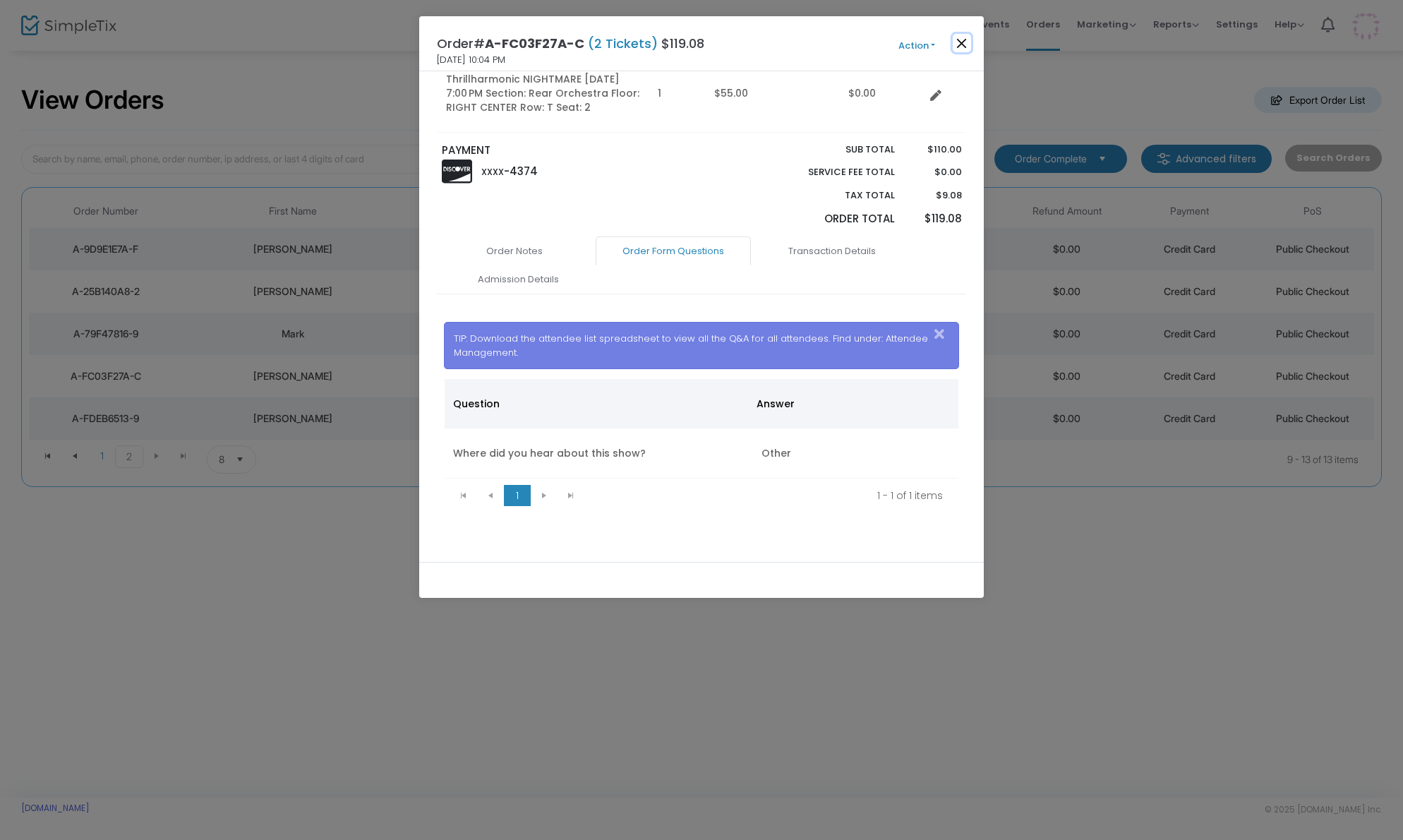
click at [958, 43] on button "Close" at bounding box center [963, 43] width 19 height 19
